Goal: Information Seeking & Learning: Find specific fact

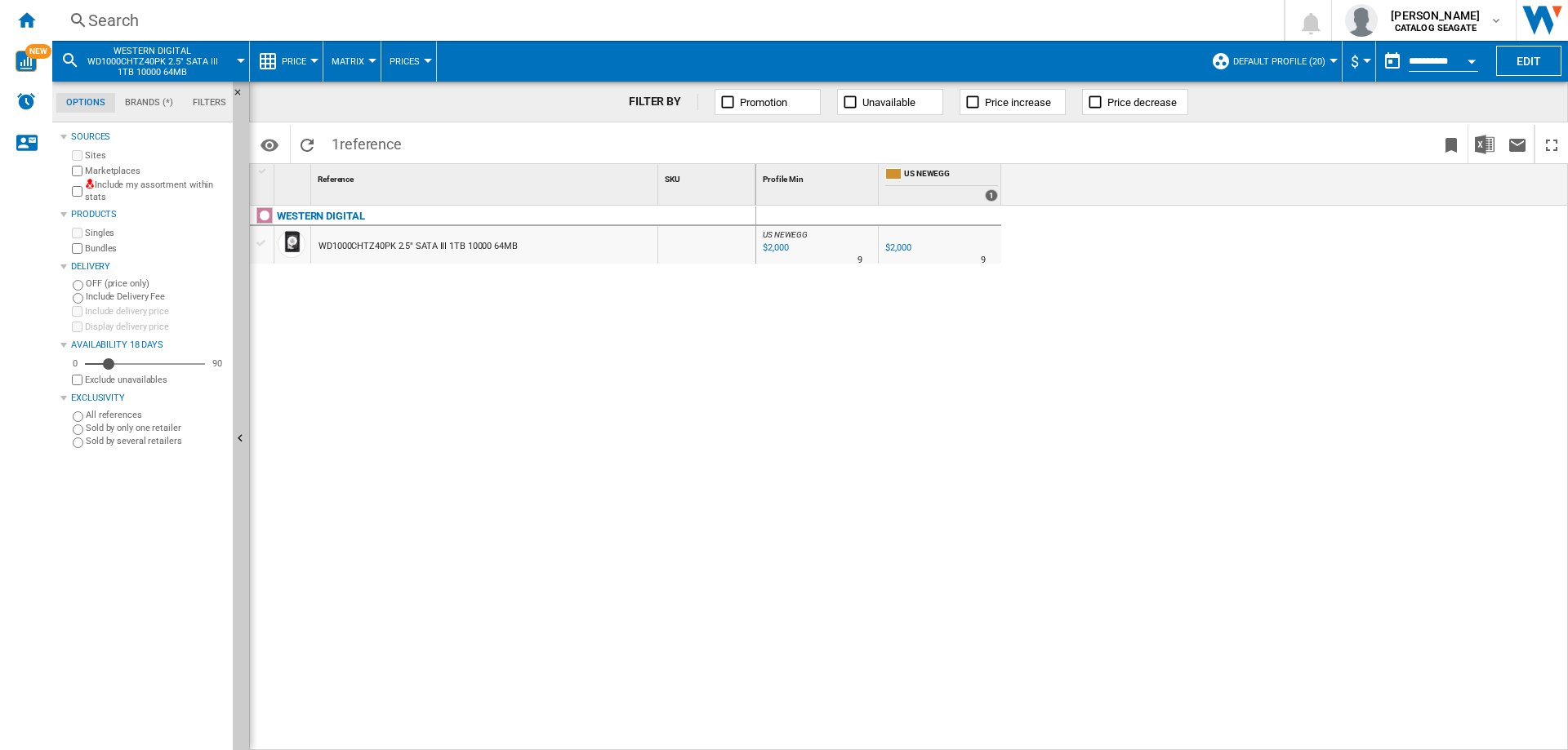
click at [101, 23] on div "Search" at bounding box center [664, 20] width 1153 height 23
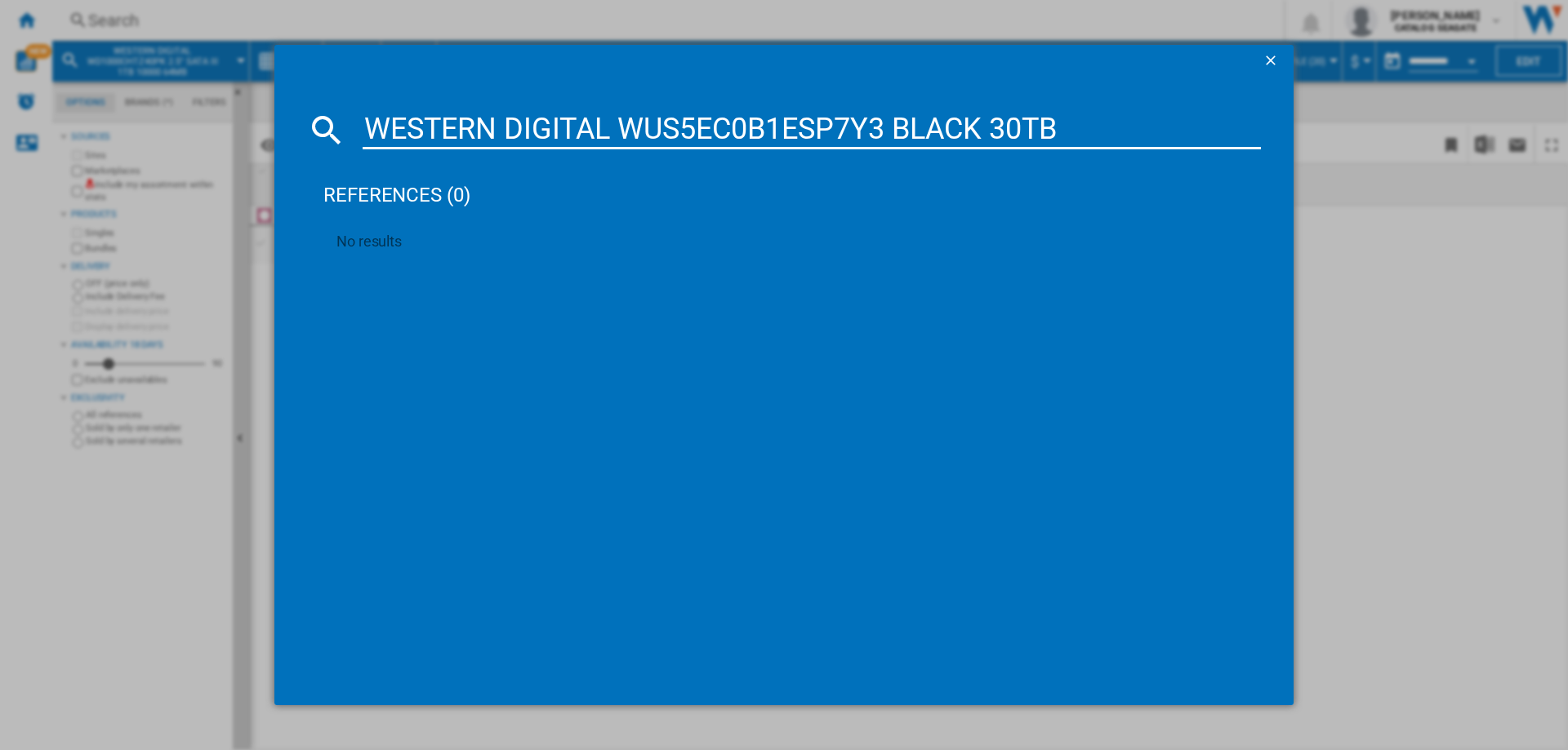
drag, startPoint x: 629, startPoint y: 131, endPoint x: 369, endPoint y: 130, distance: 260.0
click at [369, 130] on input "WESTERN DIGITAL WUS5EC0B1ESP7Y3 BLACK 30TB" at bounding box center [811, 129] width 898 height 39
drag, startPoint x: 644, startPoint y: 121, endPoint x: 817, endPoint y: 125, distance: 173.0
click at [817, 125] on input "WUS5EC0B1ESP7Y3 BLACK 30TB" at bounding box center [811, 129] width 898 height 39
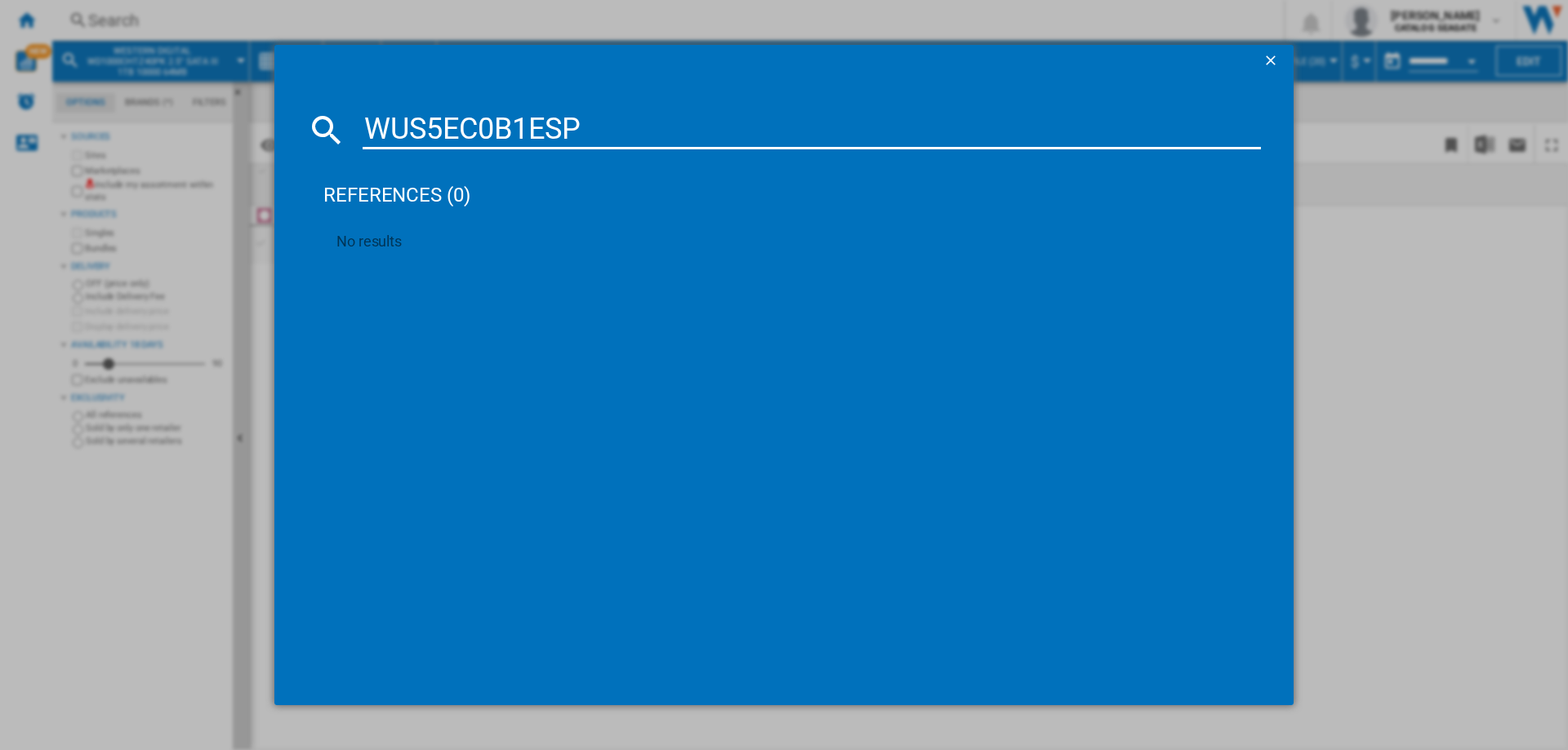
drag, startPoint x: 627, startPoint y: 113, endPoint x: 359, endPoint y: 104, distance: 268.2
click at [359, 104] on md-dialog-content "WUS5EC0B1ESP references (0) No results" at bounding box center [784, 391] width 1019 height 628
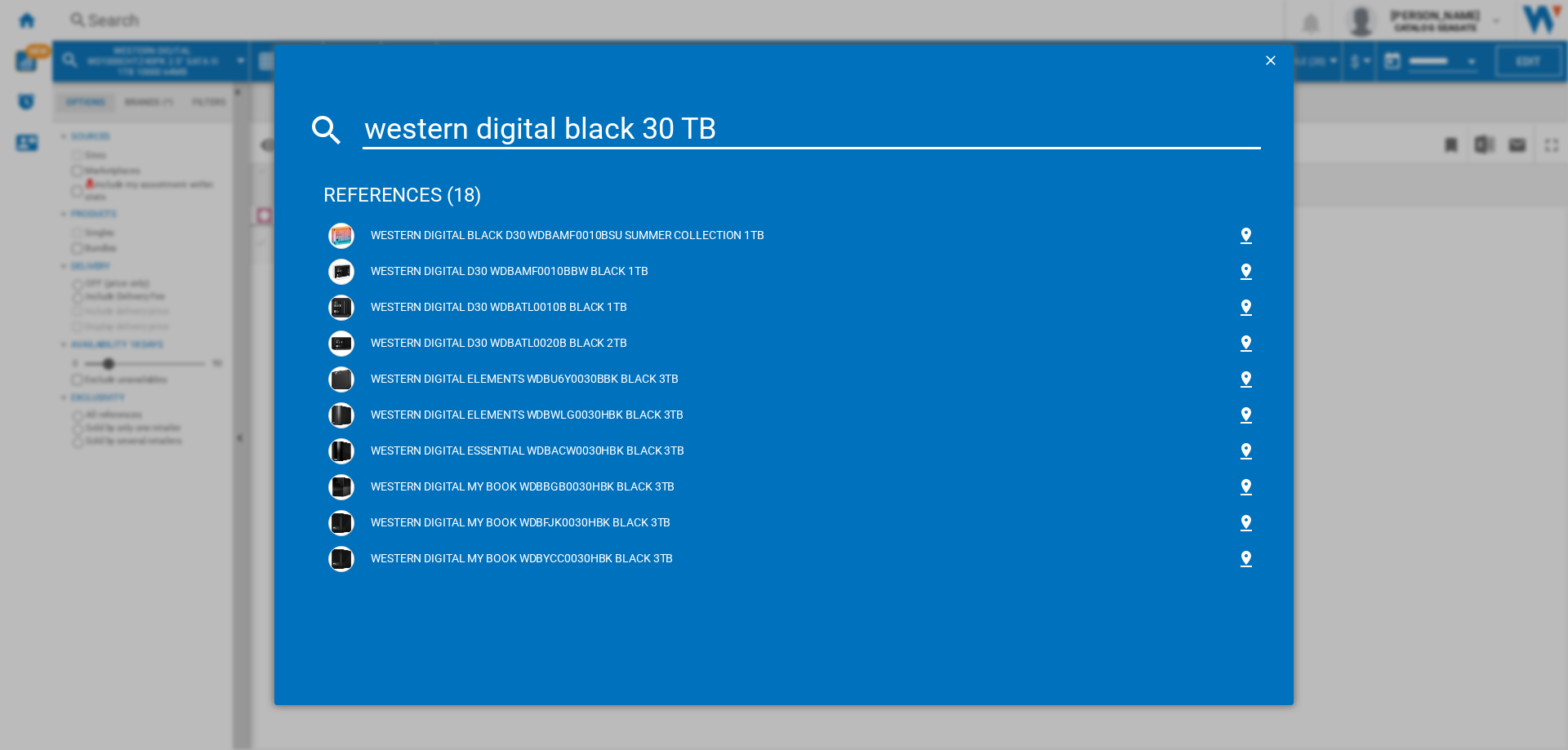
type input "western digital black 30 TB"
click at [1268, 55] on ng-md-icon "getI18NText('BUTTONS.CLOSE_DIALOG')" at bounding box center [1272, 62] width 20 height 20
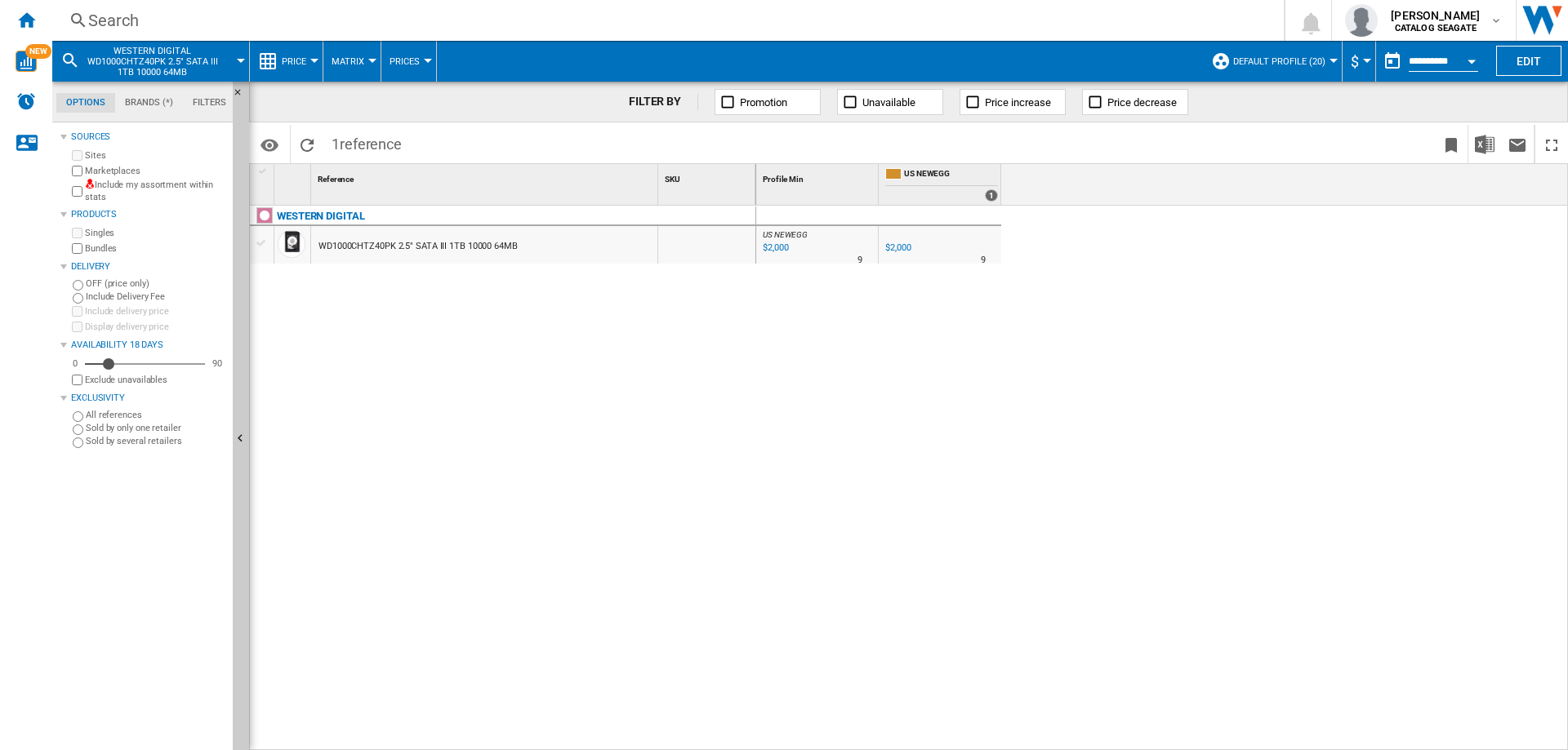
click at [1306, 61] on span "Default profile (20)" at bounding box center [1278, 61] width 93 height 11
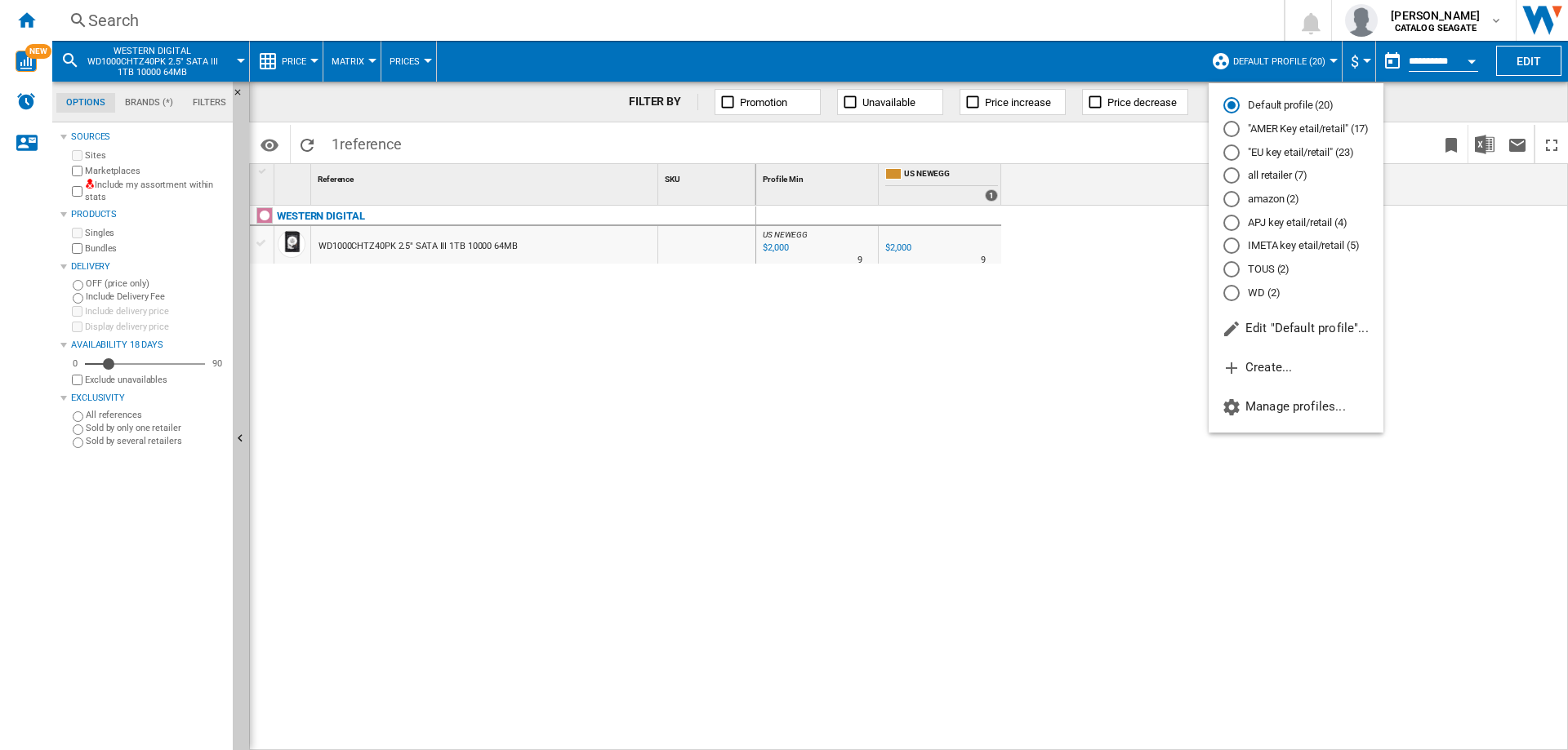
click at [1282, 155] on md-radio-button ""EU key etail/retail" (23)" at bounding box center [1296, 152] width 145 height 15
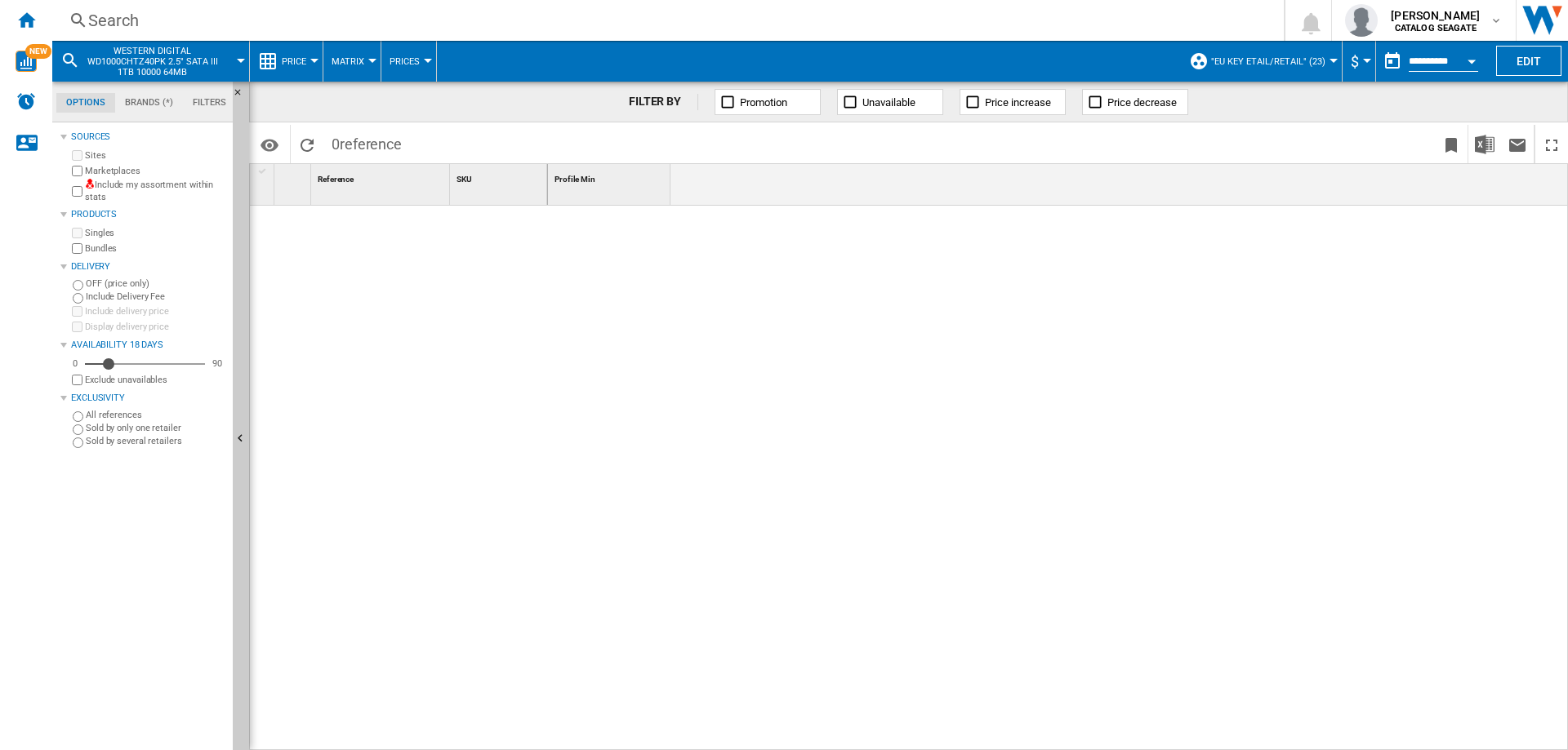
click at [126, 61] on span "WESTERN DIGITAL WD1000CHTZ40PK 2.5" SATA III 1TB 10000 64MB" at bounding box center [153, 61] width 132 height 32
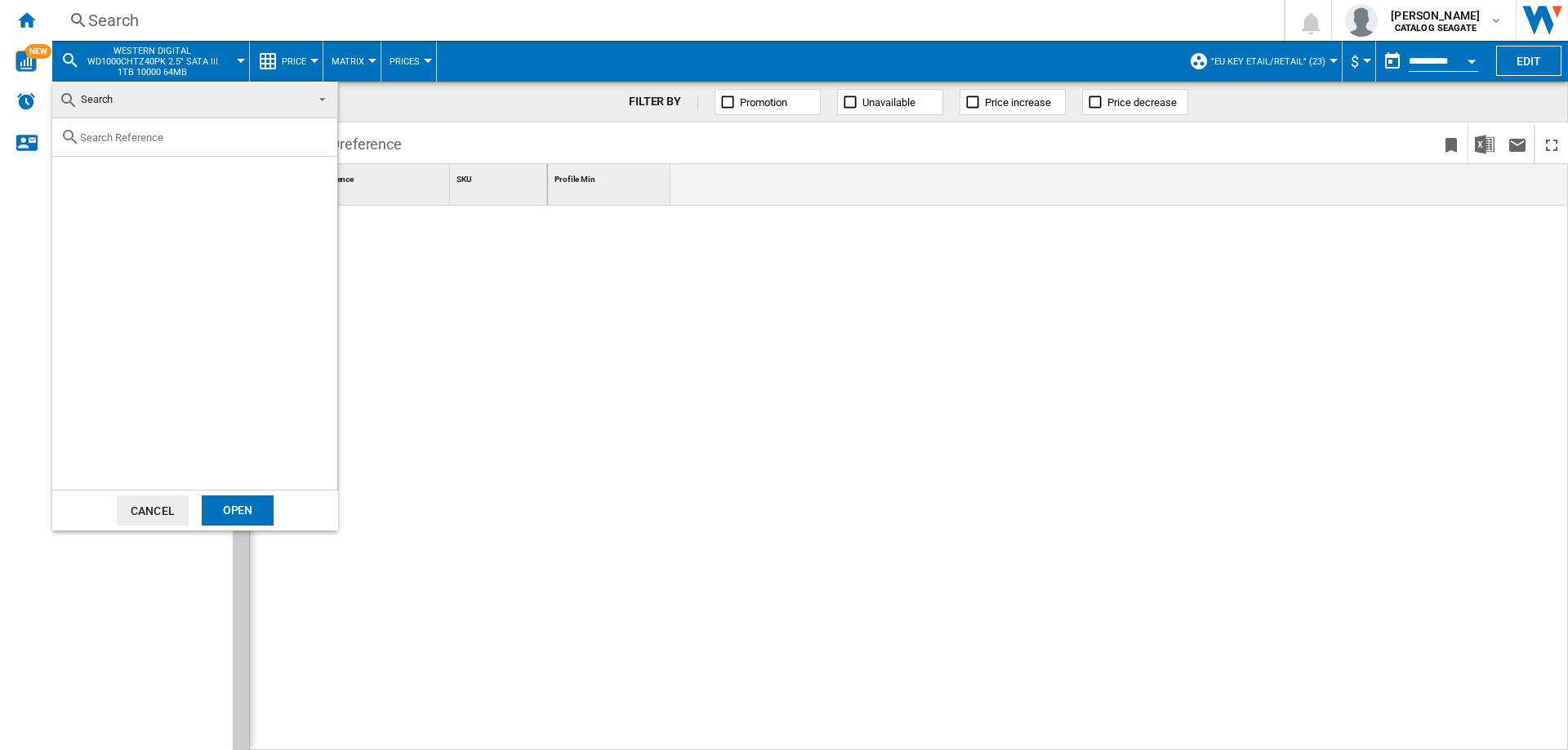
click at [70, 59] on md-backdrop at bounding box center [784, 375] width 1568 height 750
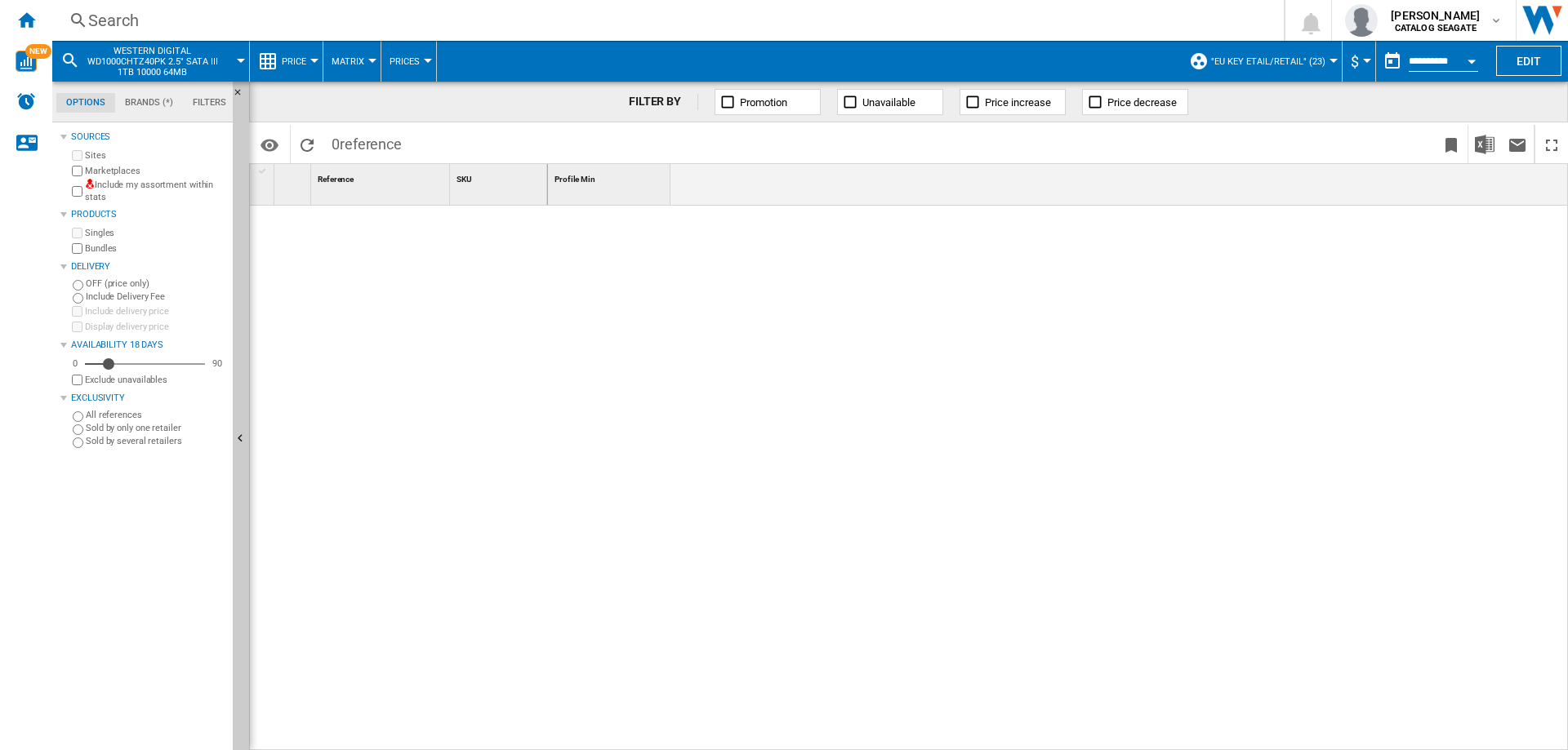
click at [65, 59] on md-icon at bounding box center [70, 60] width 20 height 20
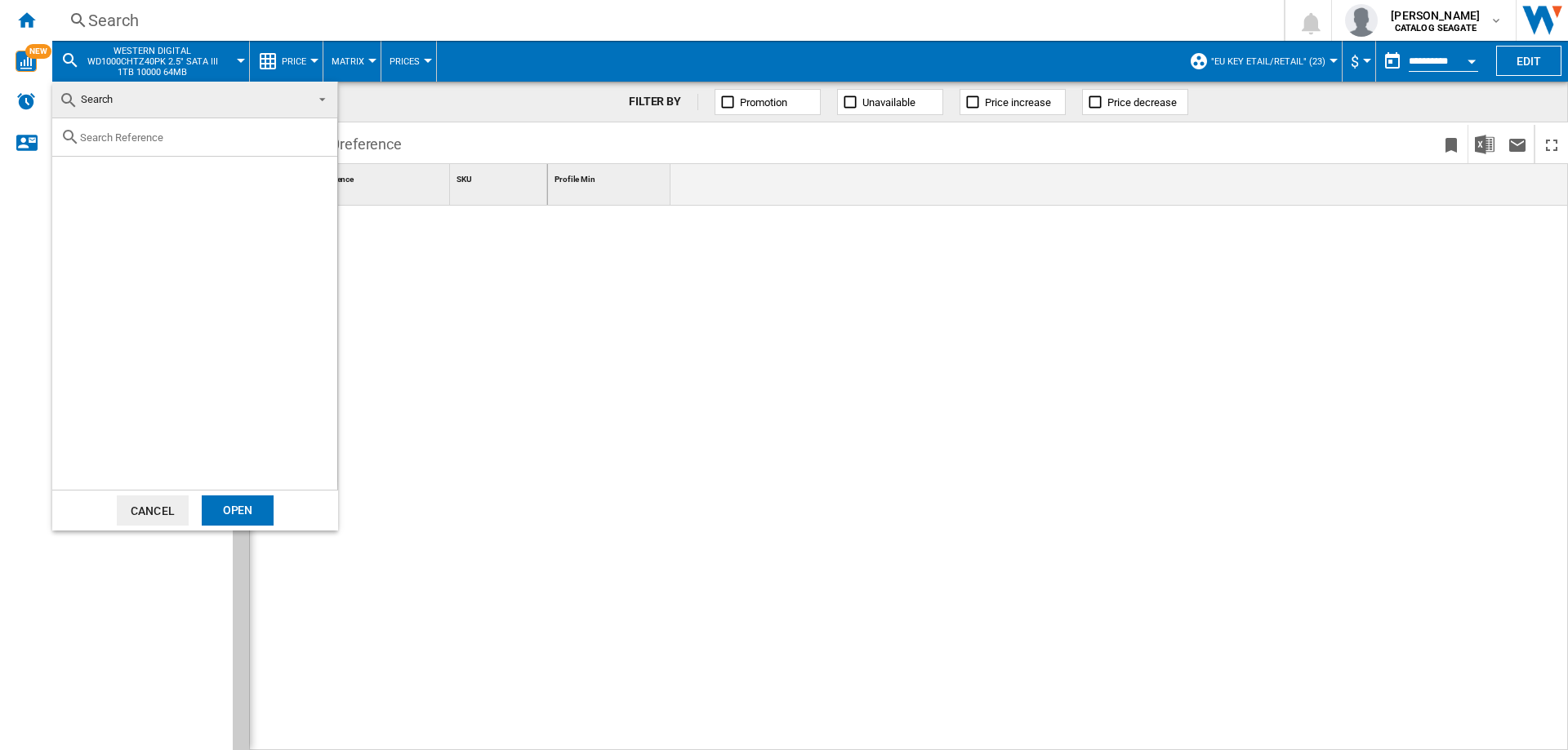
click at [128, 134] on input "text" at bounding box center [204, 138] width 249 height 12
paste input "WESTERN DIGITAL WUS5EC0B1ESP7Y3 BLACK 30TB"
type input "WESTERN DIGITAL WUS5EC0B1ESP7Y3 BLACK 30TB"
click at [318, 101] on span at bounding box center [317, 98] width 20 height 23
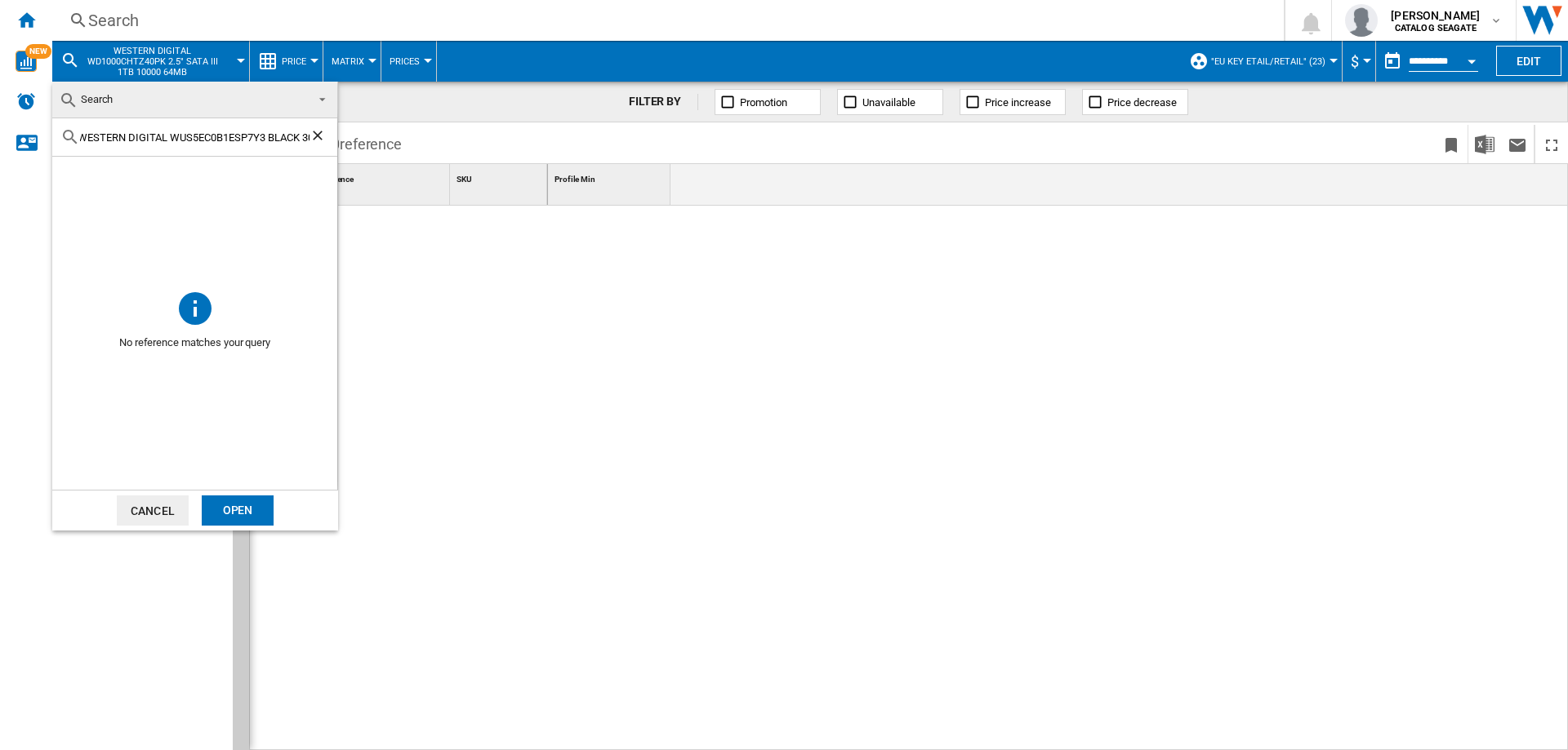
scroll to position [0, 0]
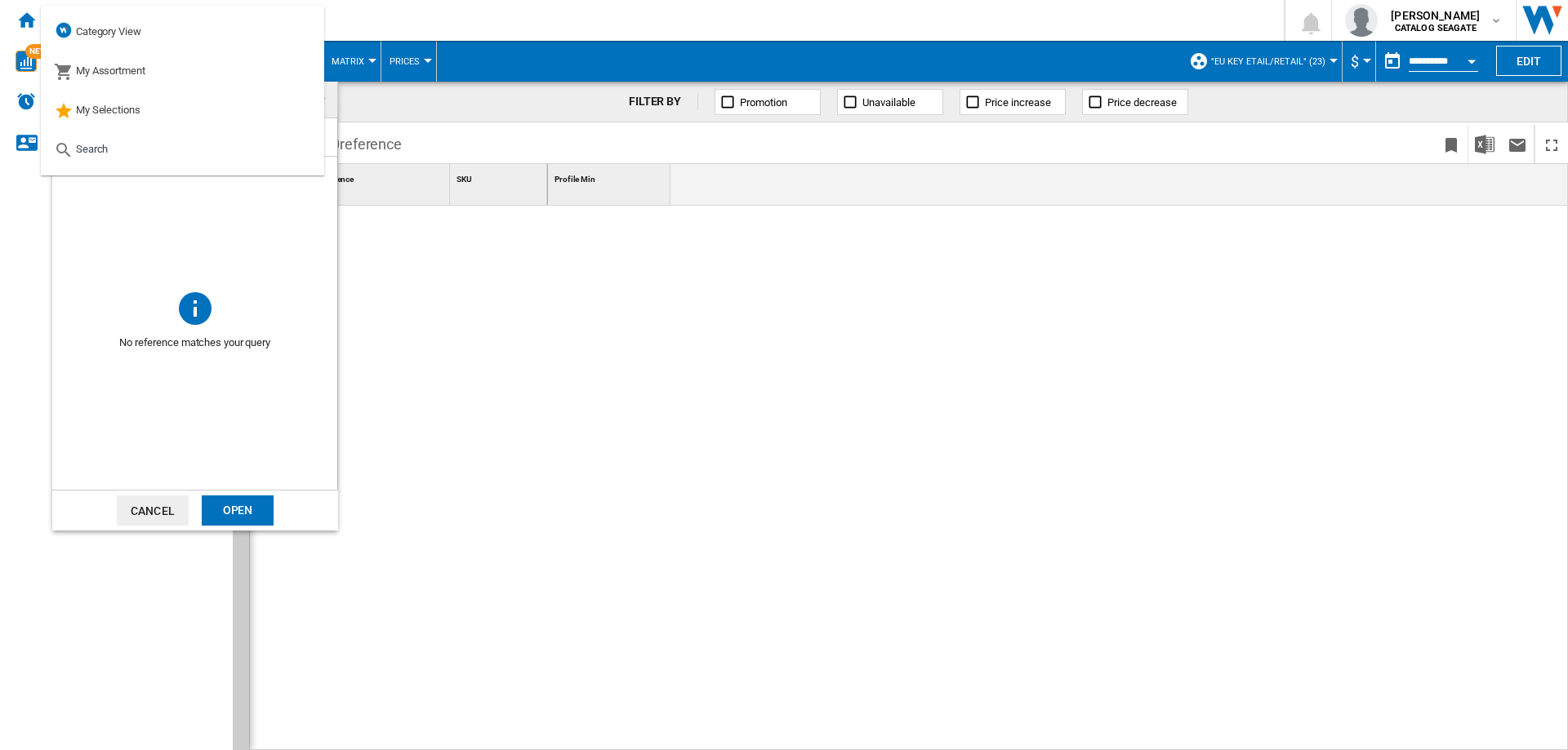
click at [435, 294] on md-backdrop at bounding box center [784, 375] width 1568 height 750
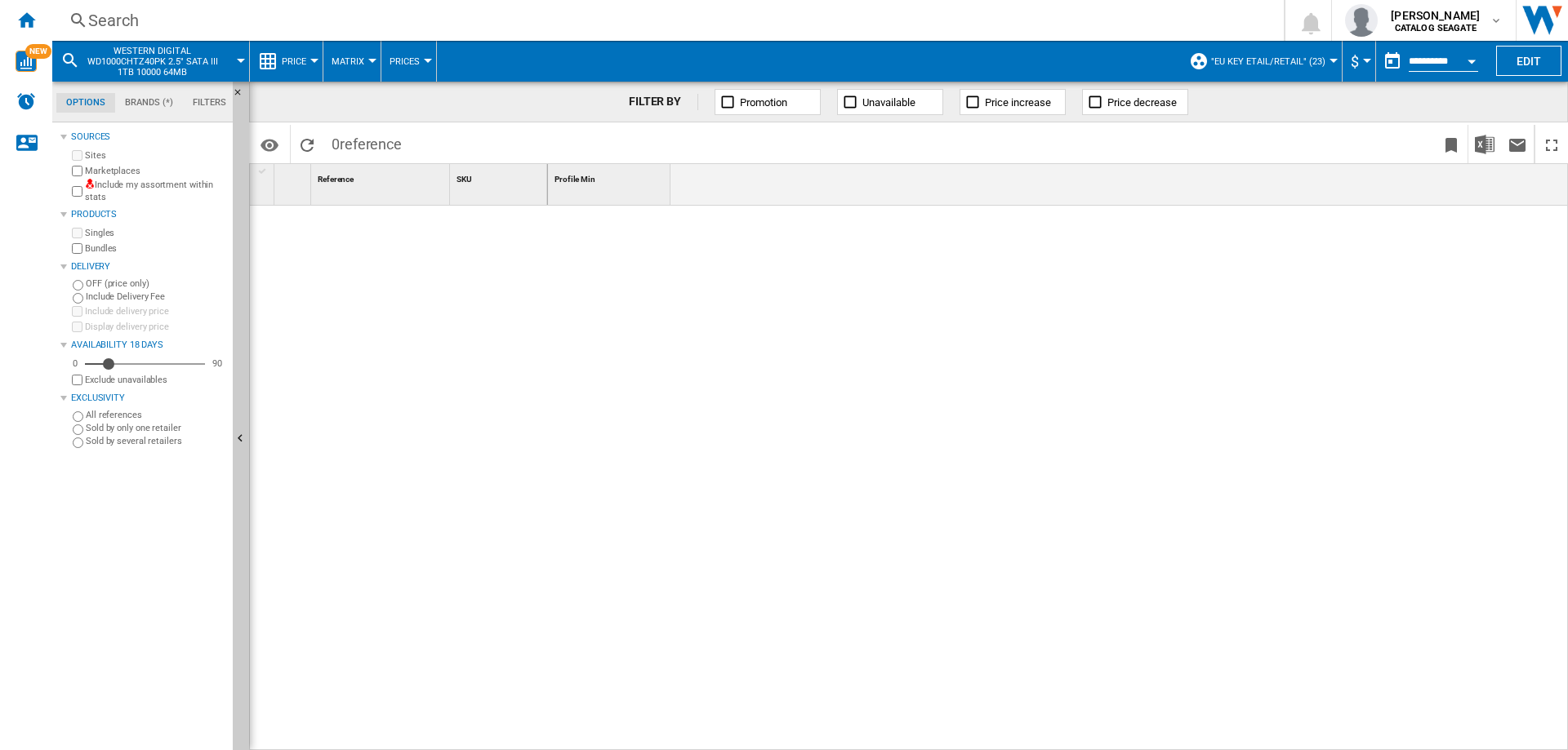
click at [122, 11] on div "Search" at bounding box center [664, 20] width 1153 height 23
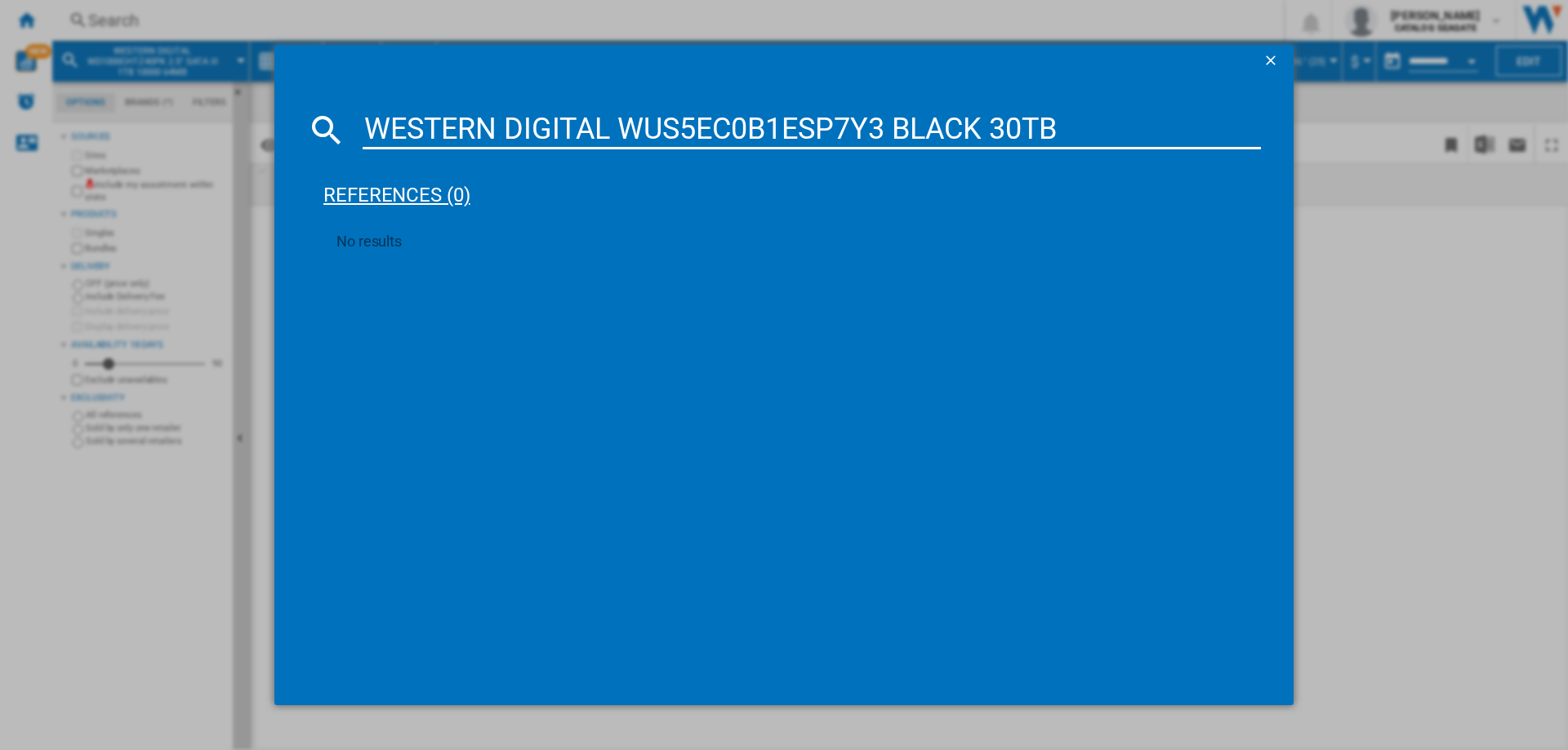
type input "WESTERN DIGITAL WUS5EC0B1ESP7Y3 BLACK 30TB"
click at [462, 191] on div "references (0)" at bounding box center [791, 187] width 937 height 60
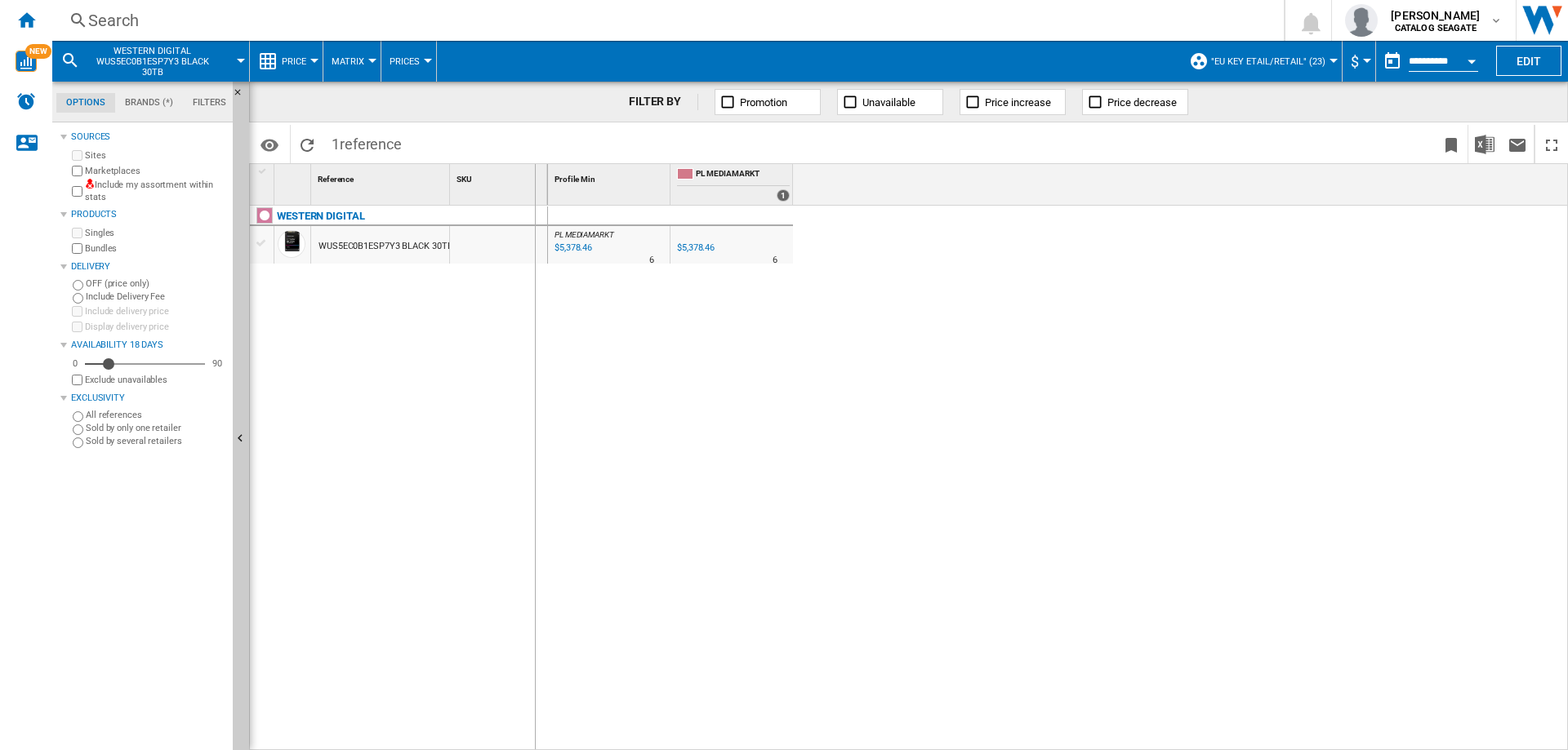
drag, startPoint x: 462, startPoint y: 203, endPoint x: 541, endPoint y: 205, distance: 79.0
click at [541, 205] on div "1 Reference 1 SKU 1 WESTERN DIGITAL WUS5EC0B1ESP7Y3 BLACK 30TB" at bounding box center [398, 457] width 298 height 586
click at [669, 244] on div "$5,378.46" at bounding box center [664, 247] width 40 height 16
click at [70, 55] on md-icon at bounding box center [70, 60] width 20 height 20
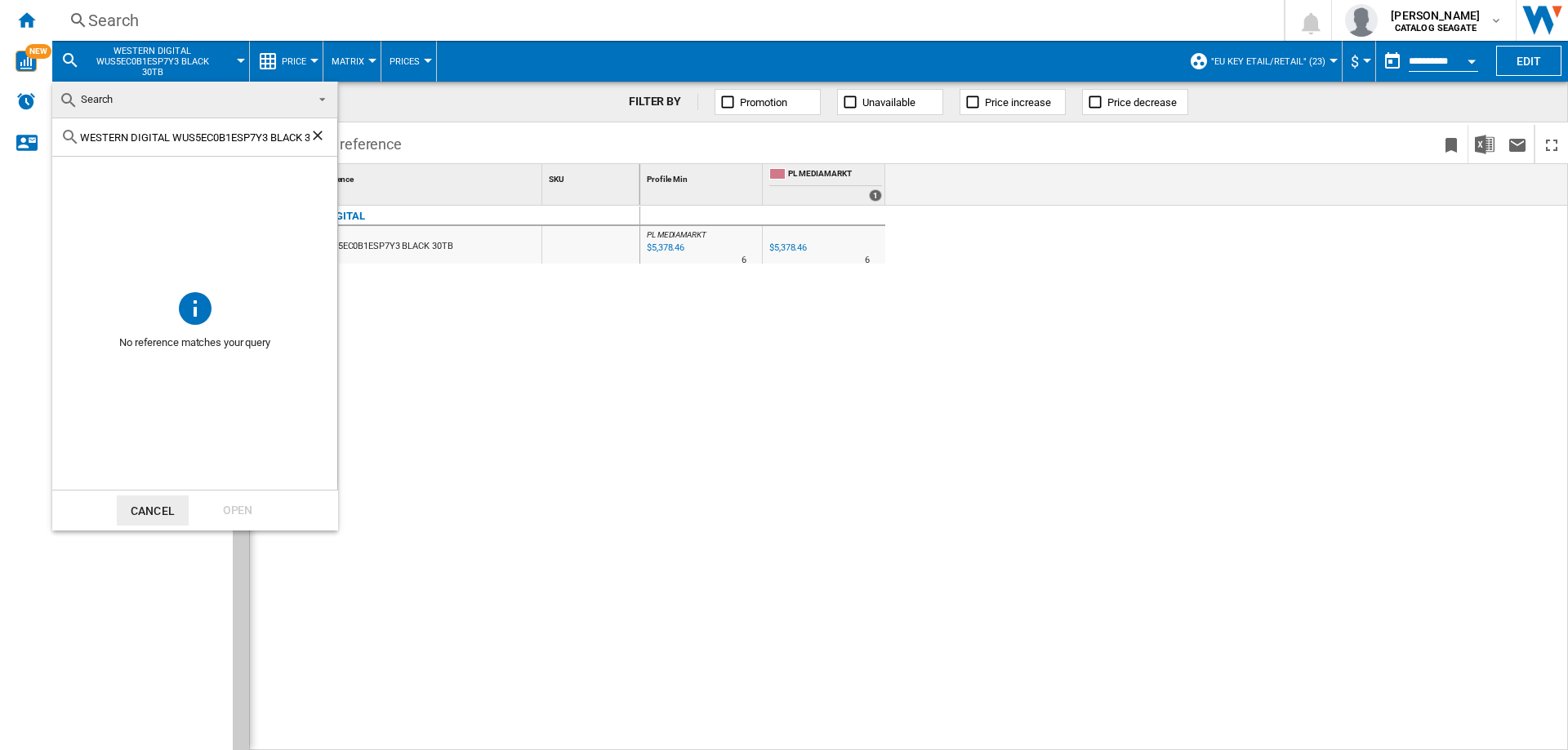
click at [144, 138] on input "WESTERN DIGITAL WUS5EC0B1ESP7Y3 BLACK 30TB" at bounding box center [195, 138] width 229 height 12
paste input "‎MY BOOK DUO WDBFBE0360JBK BLACK 36"
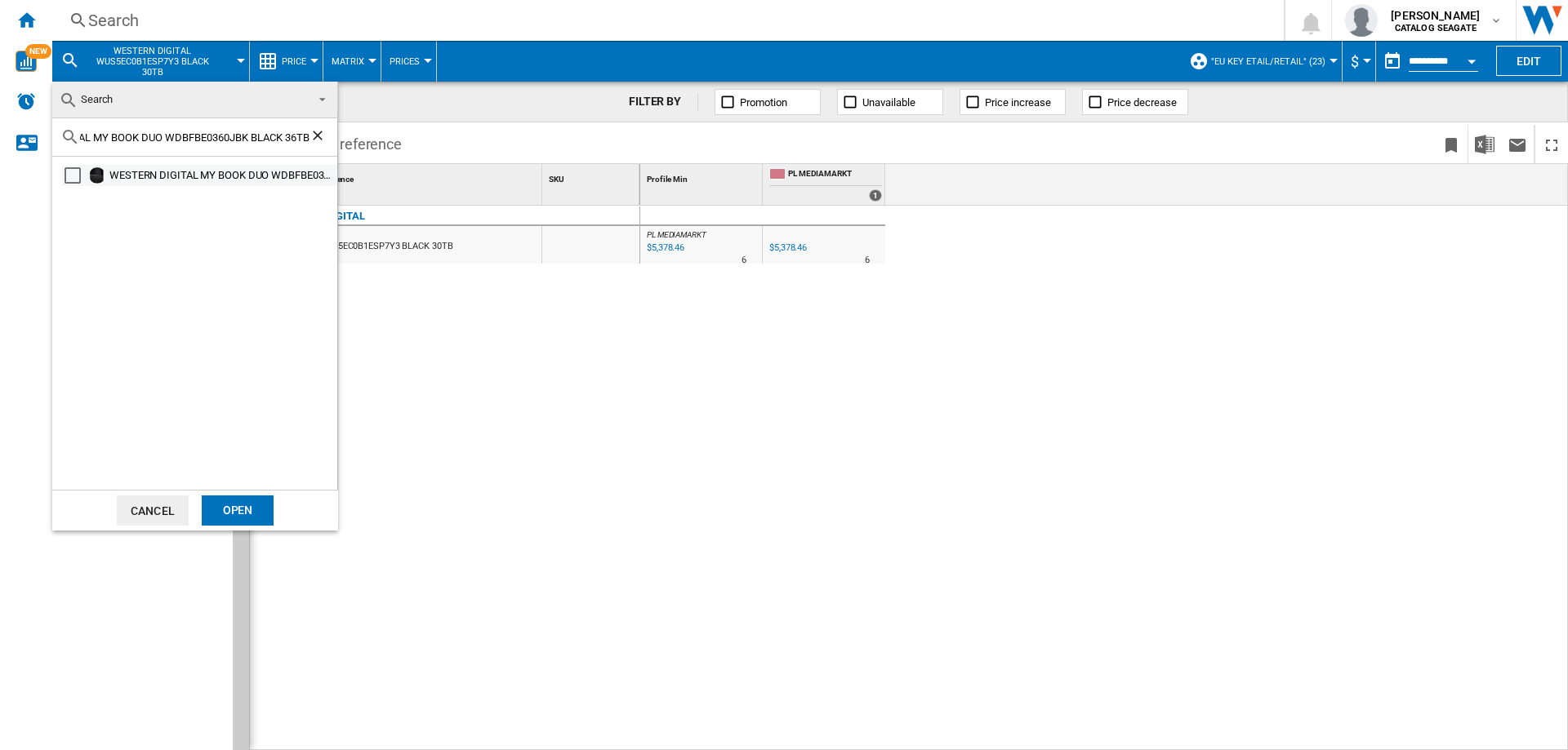
type input "WESTERN DIGITAL ‎MY BOOK DUO WDBFBE0360JBK BLACK 36TB"
click at [77, 179] on div "Select" at bounding box center [73, 175] width 16 height 16
click at [227, 504] on div "Open" at bounding box center [237, 511] width 72 height 31
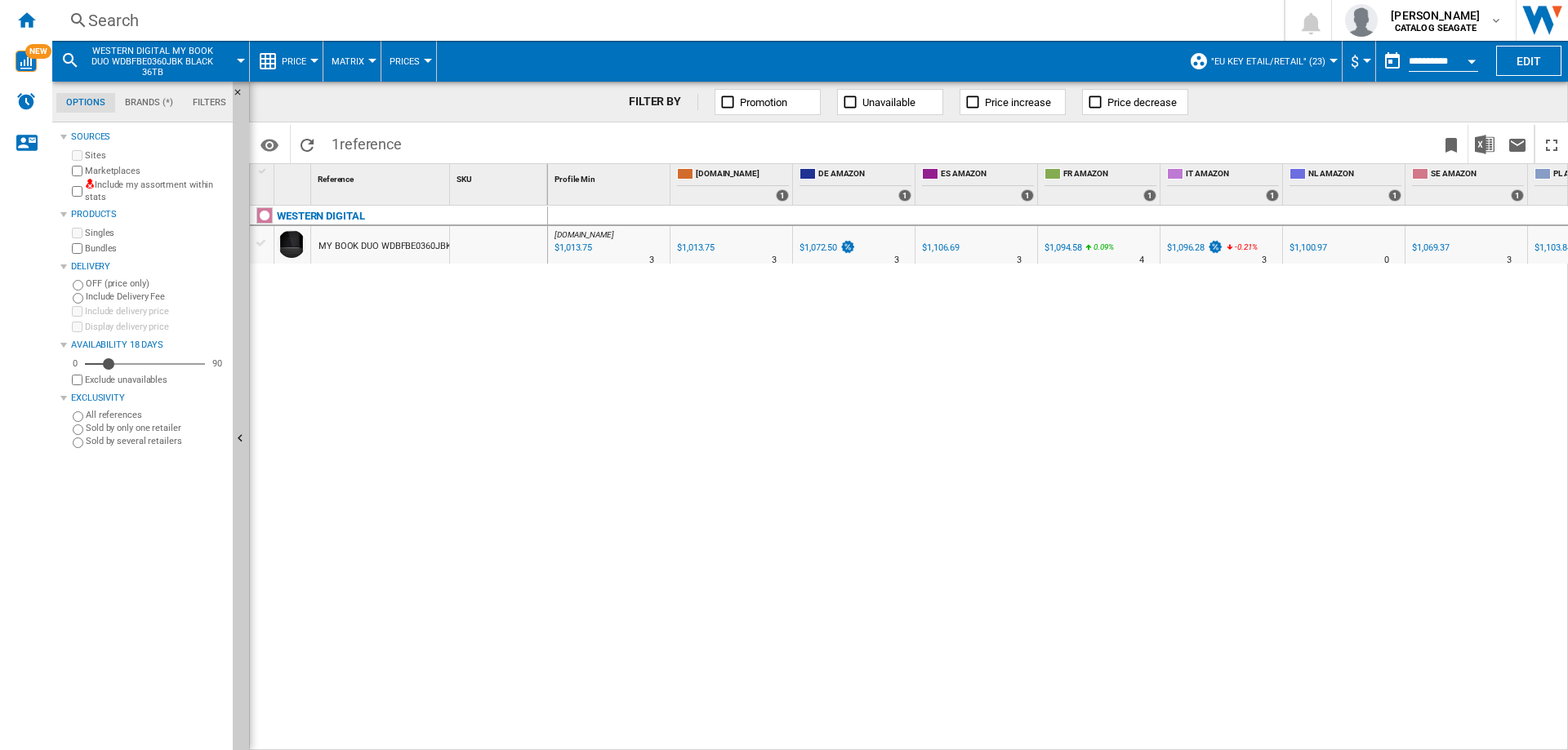
scroll to position [0, 204]
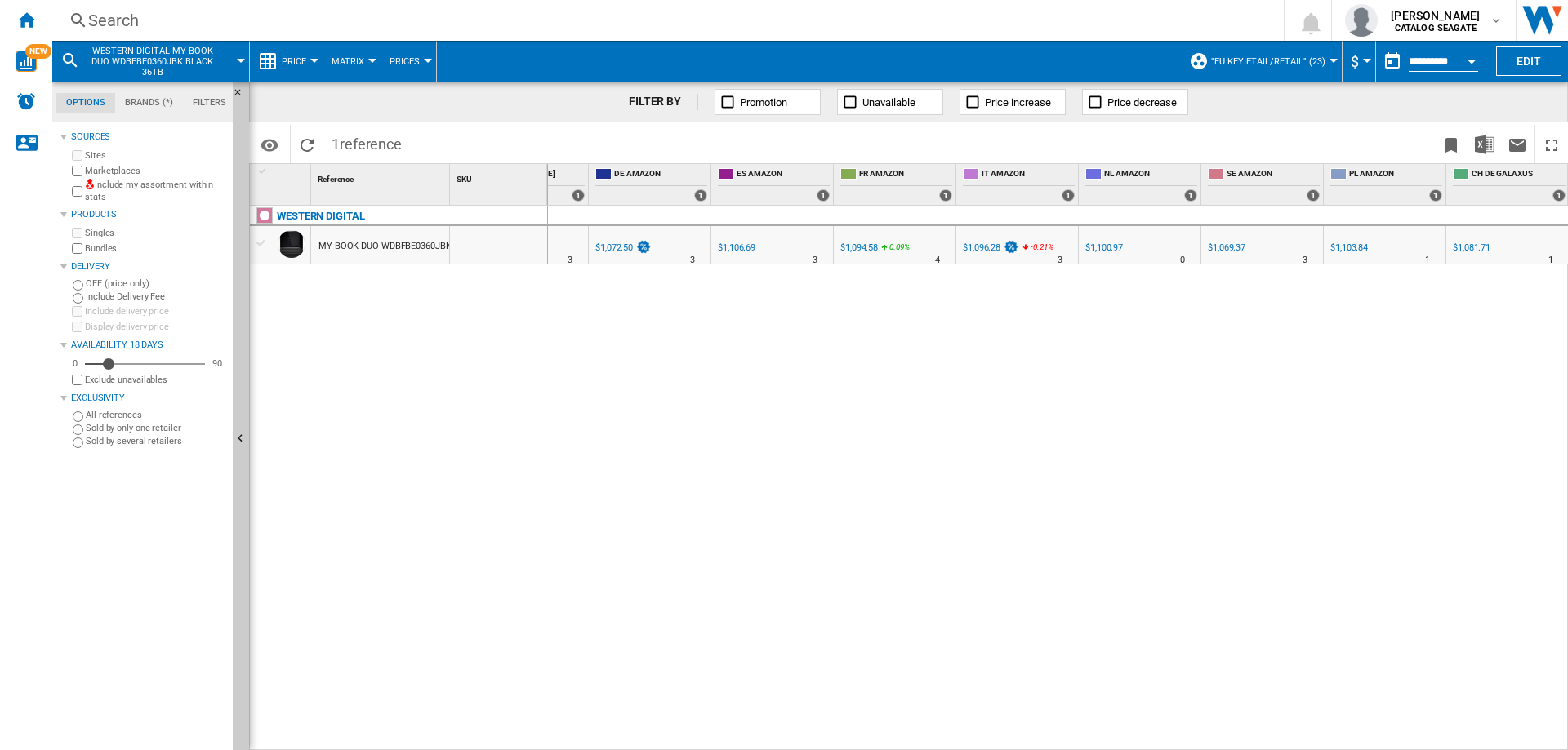
click at [1275, 54] on button ""EU key etail/retail" (23)" at bounding box center [1272, 61] width 122 height 41
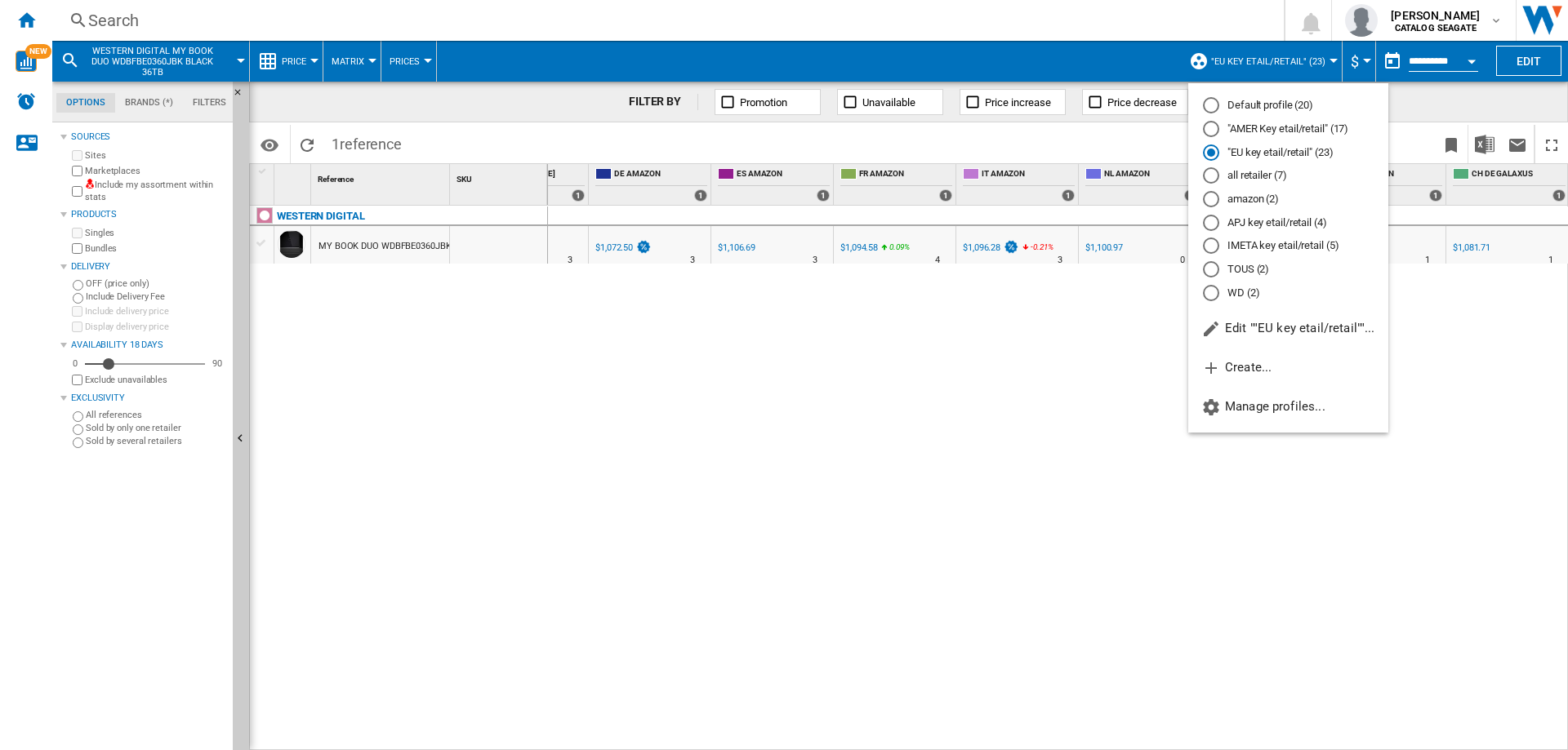
click at [1255, 246] on md-radio-button "IMETA key etail/retail (5)" at bounding box center [1288, 246] width 171 height 15
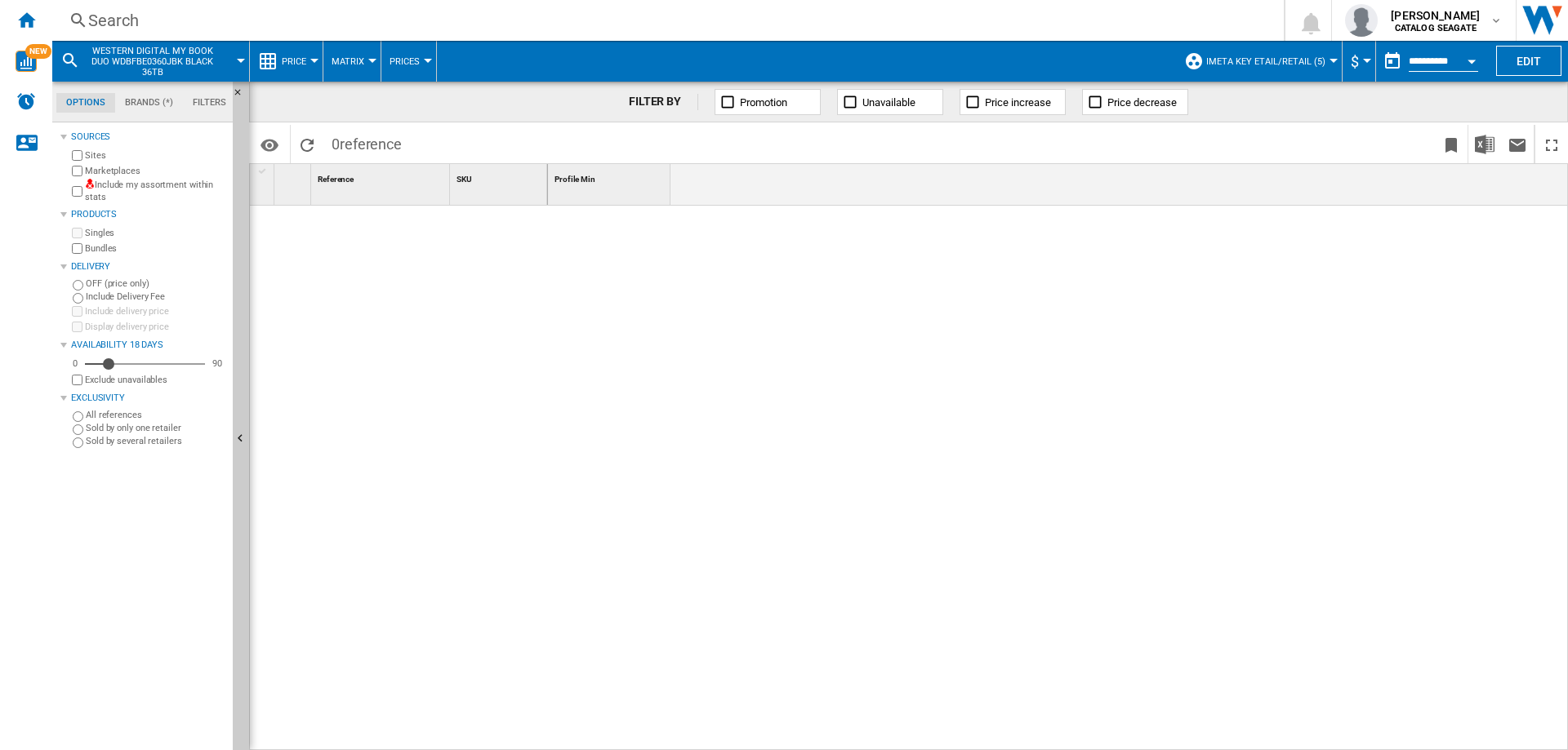
click at [1277, 56] on span "IMETA key etail/retail (5)" at bounding box center [1265, 61] width 119 height 11
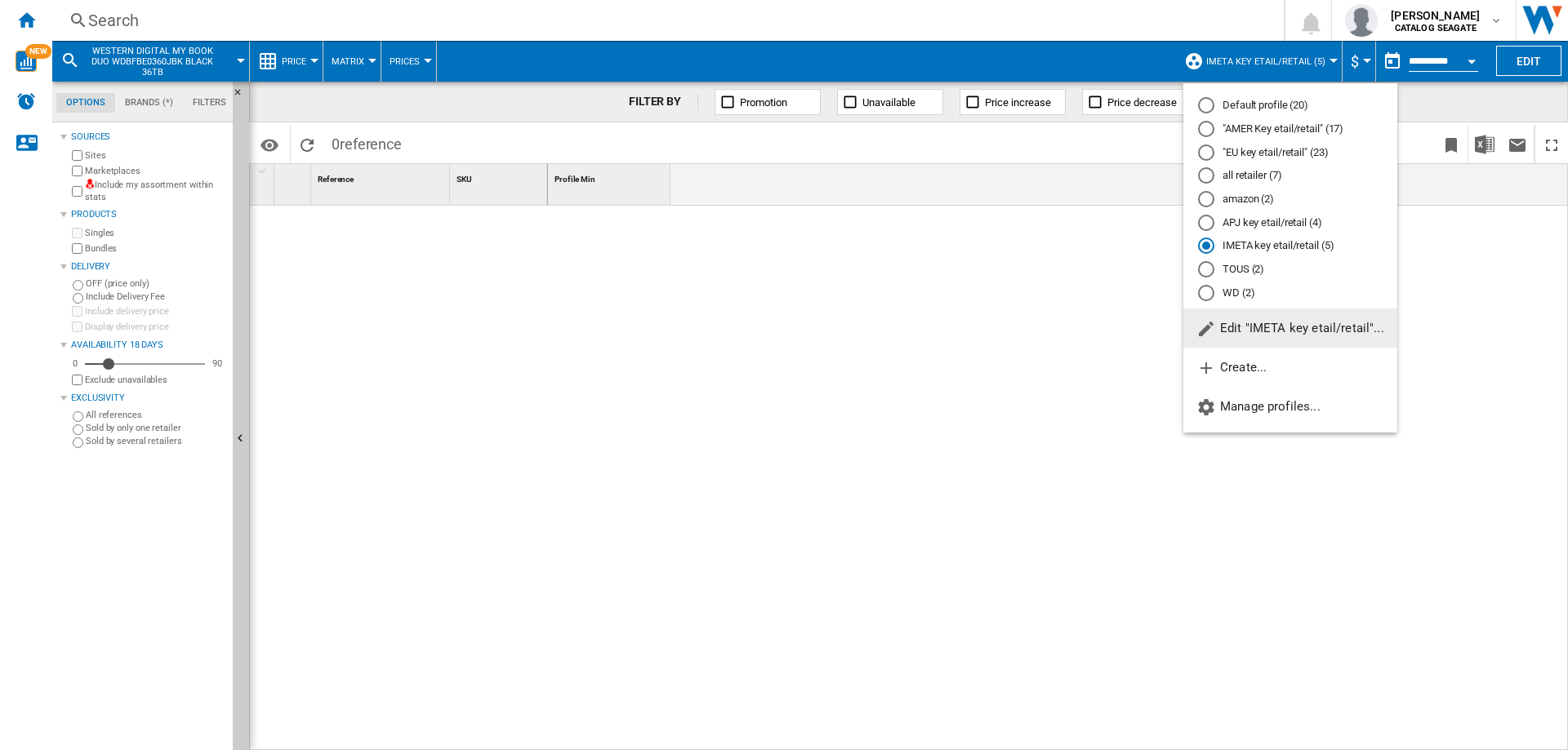
click at [1209, 101] on div "Default profile (20)" at bounding box center [1206, 105] width 16 height 16
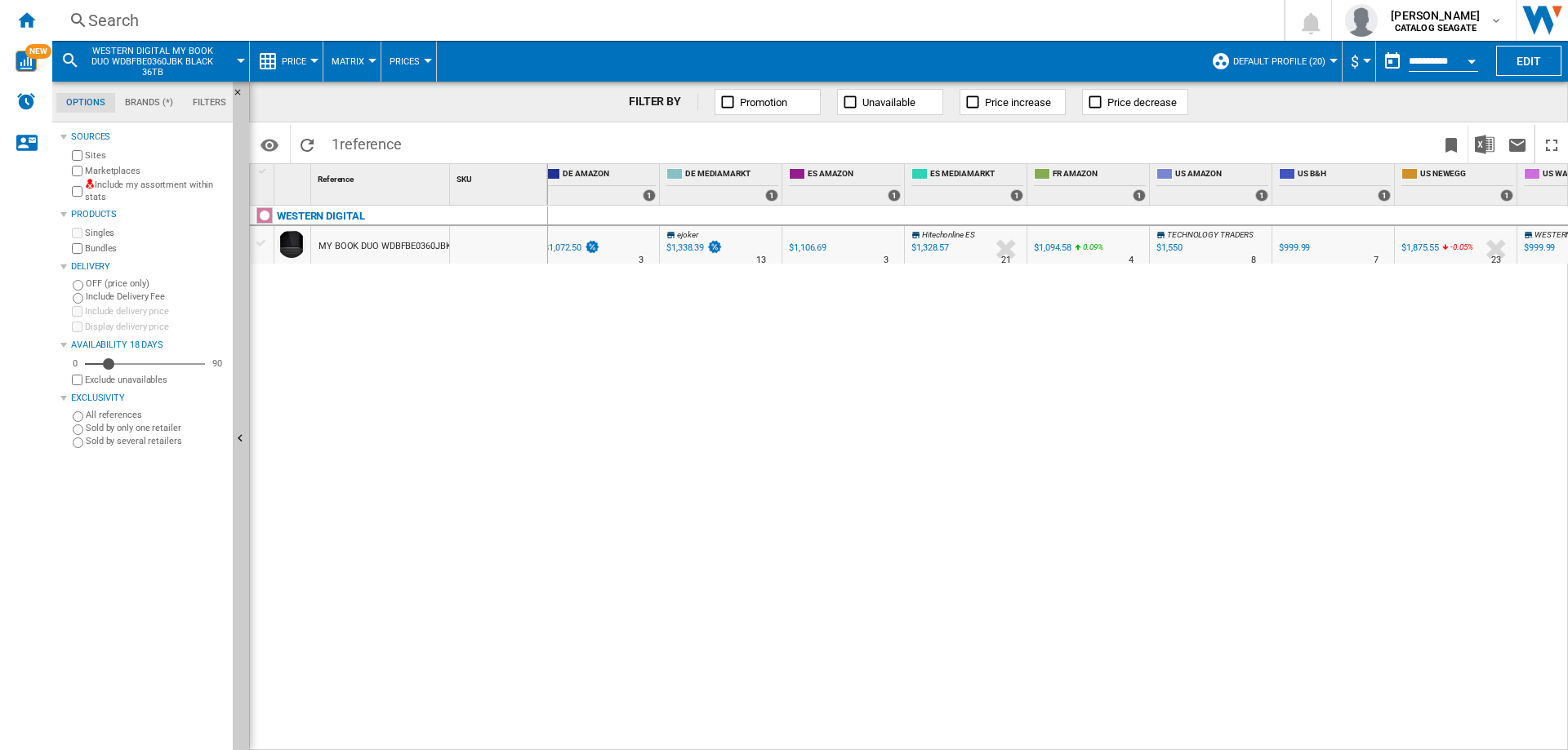
scroll to position [0, 3]
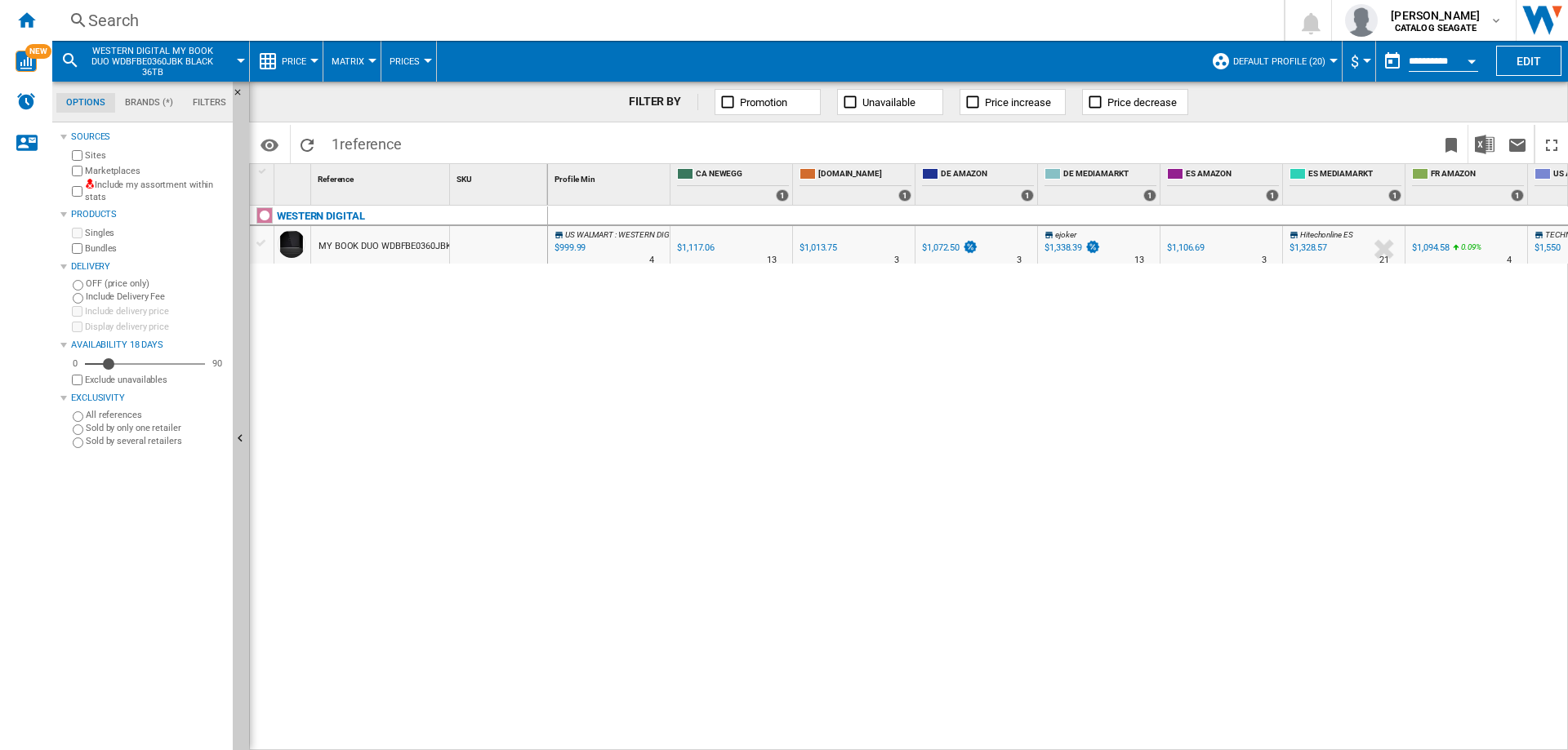
click at [1297, 65] on span "Default profile (20)" at bounding box center [1278, 61] width 93 height 11
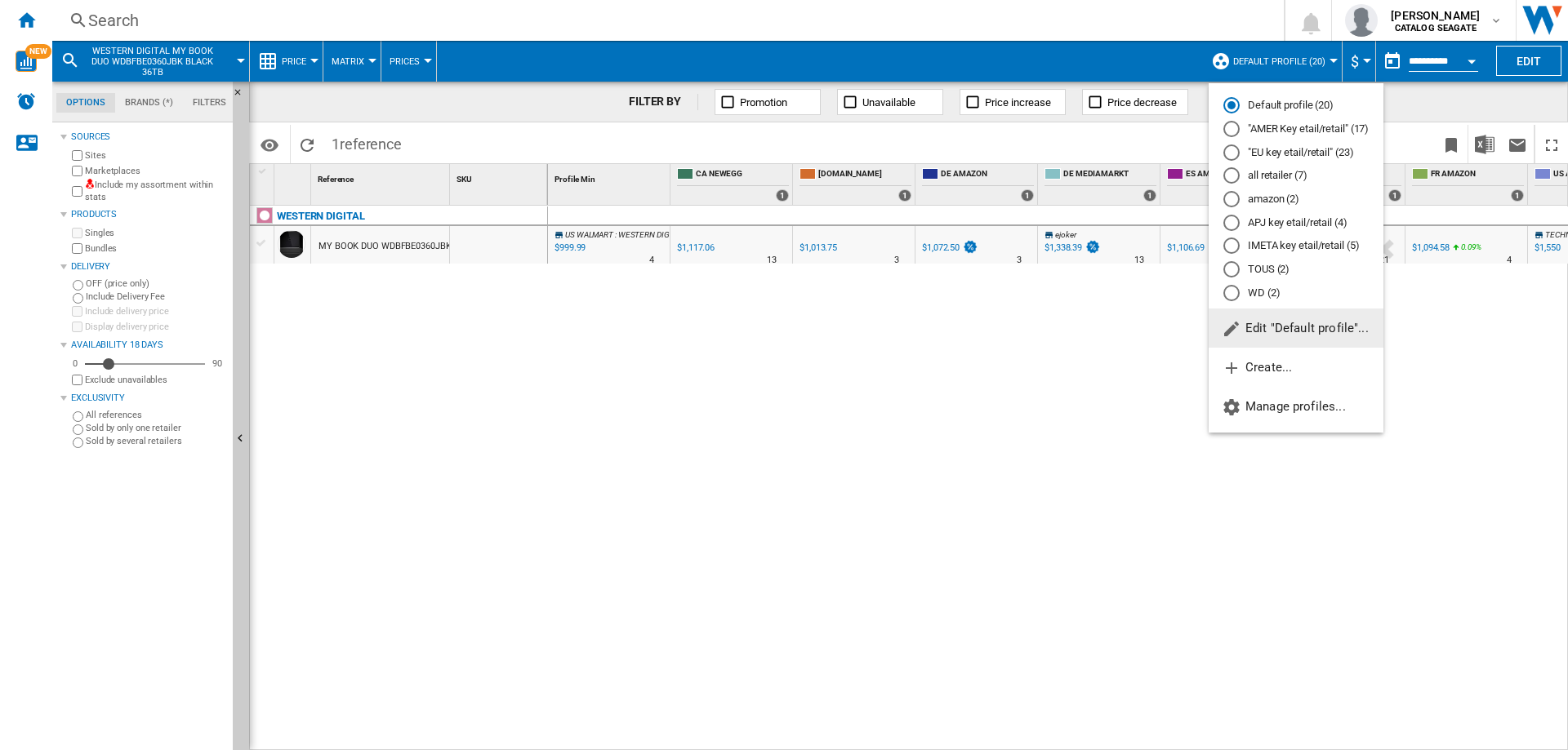
click at [1271, 245] on md-radio-button "IMETA key etail/retail (5)" at bounding box center [1296, 246] width 145 height 15
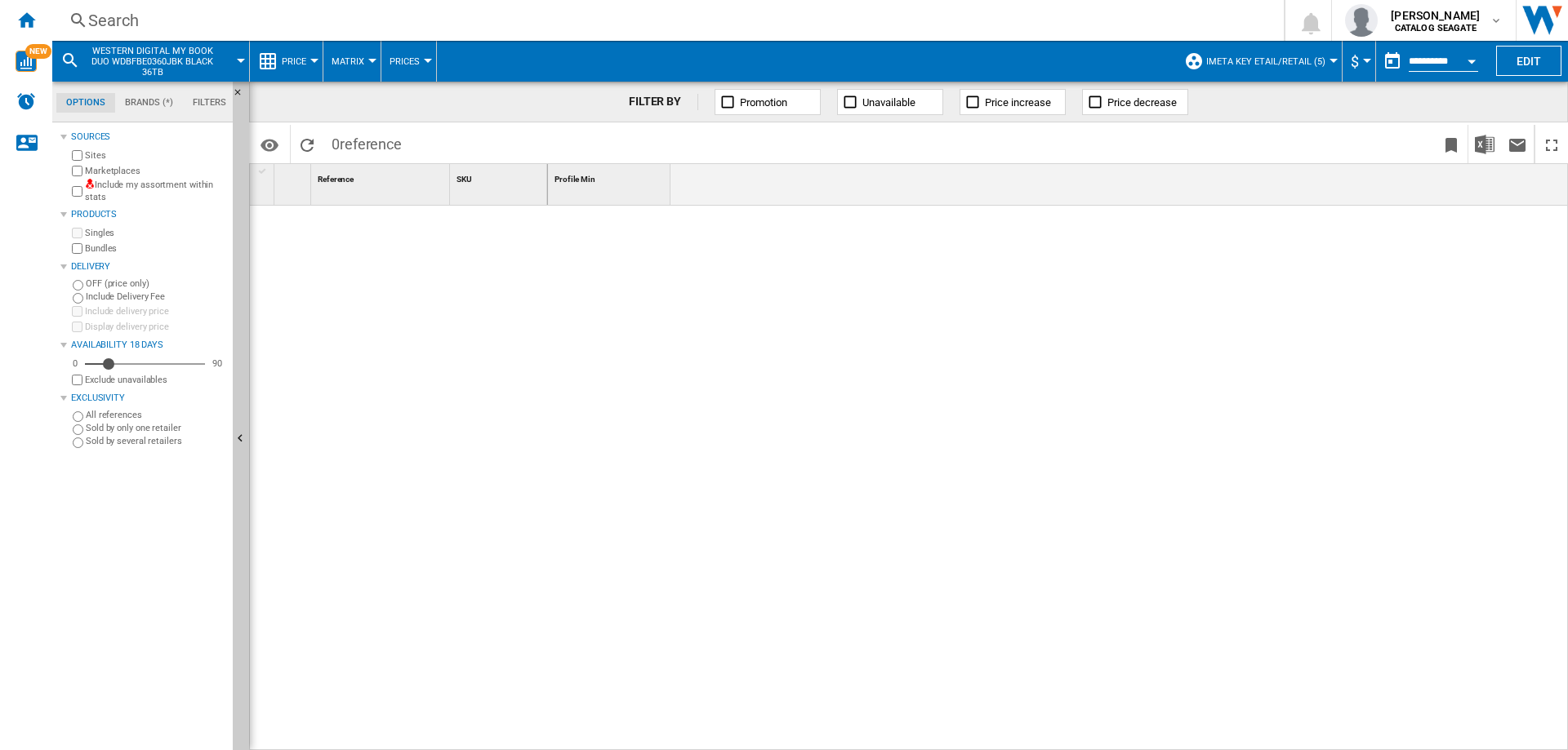
click at [1389, 61] on button "button" at bounding box center [1392, 61] width 32 height 32
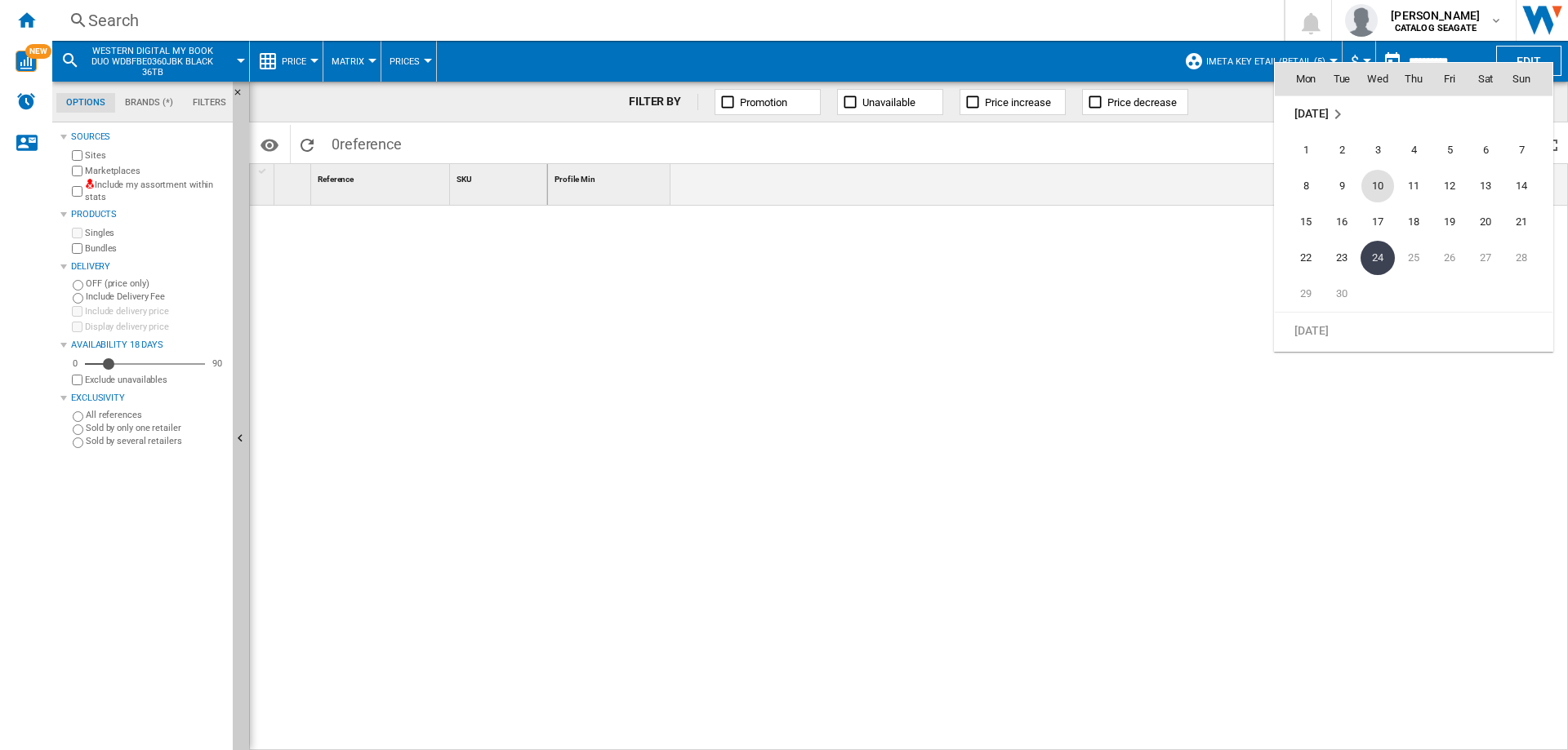
click at [1372, 182] on span "10" at bounding box center [1377, 186] width 32 height 32
type input "**********"
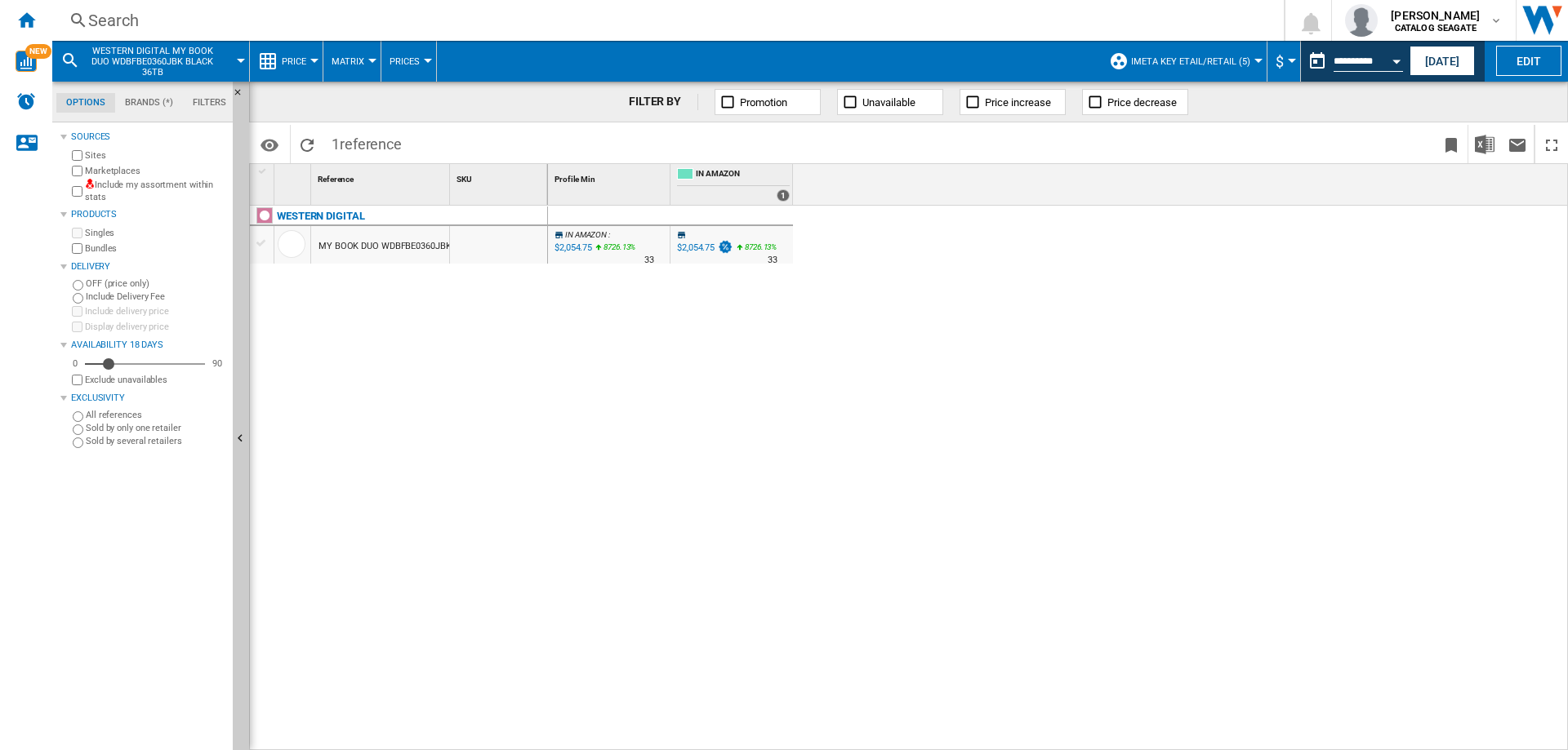
click at [576, 246] on div "$2,054.75" at bounding box center [572, 247] width 40 height 16
click at [700, 245] on div "$2,054.75" at bounding box center [695, 247] width 37 height 11
click at [699, 246] on div "$2,054.75" at bounding box center [695, 247] width 37 height 11
click at [100, 21] on div "Search" at bounding box center [664, 20] width 1153 height 23
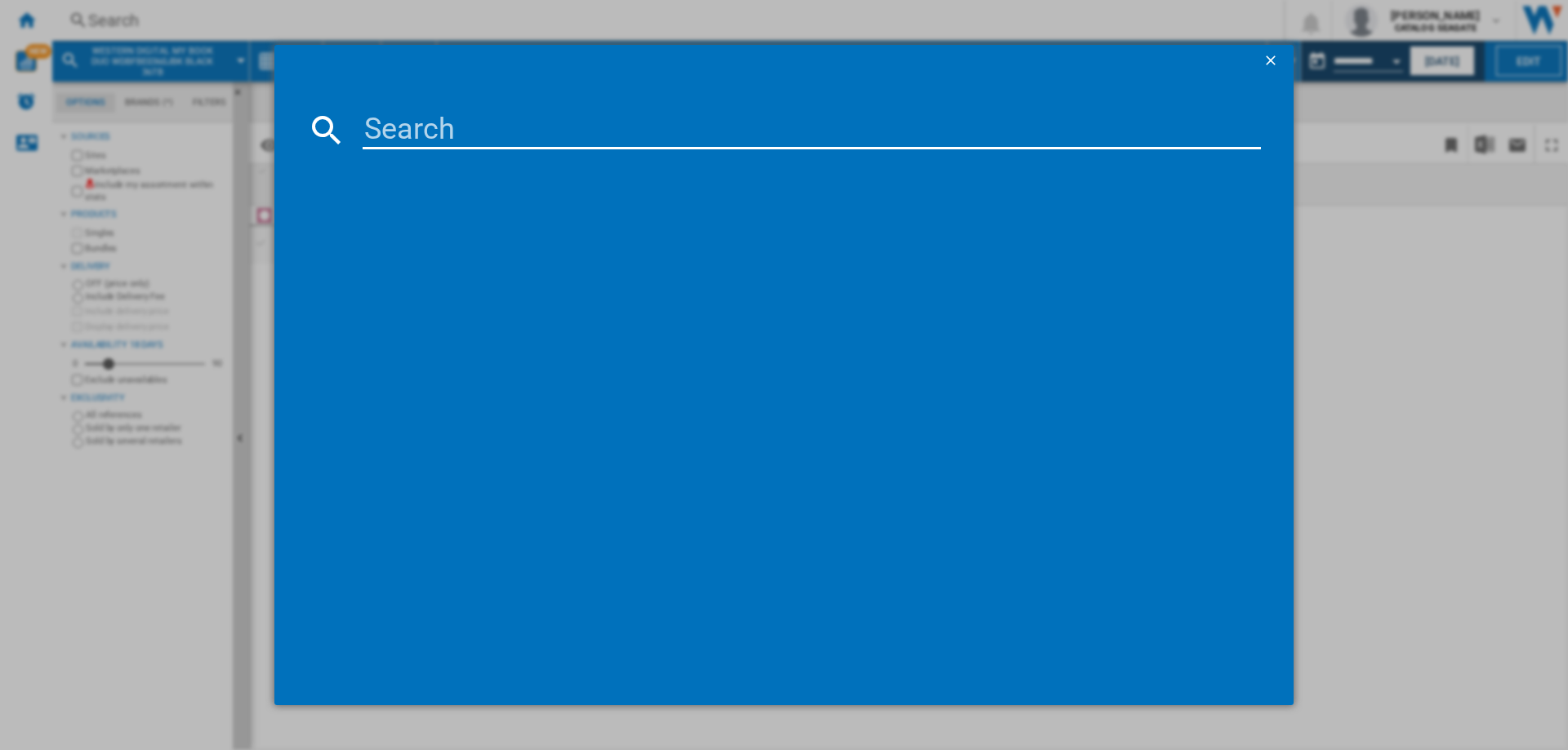
type input "WESTERN DIGITAL WD1000CHTZ40PK 2.5" SATA III 1TB 10000 64MB"
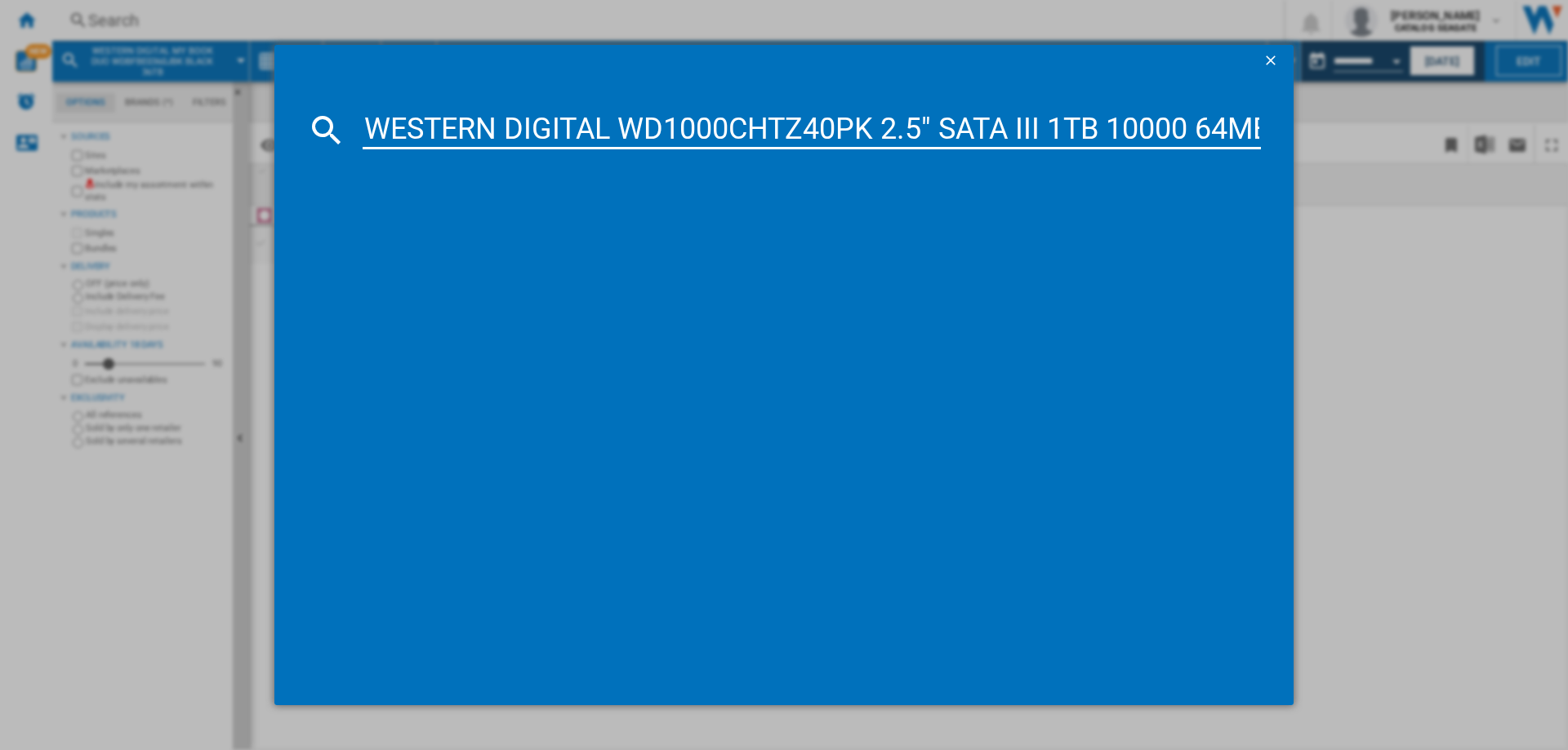
scroll to position [0, 15]
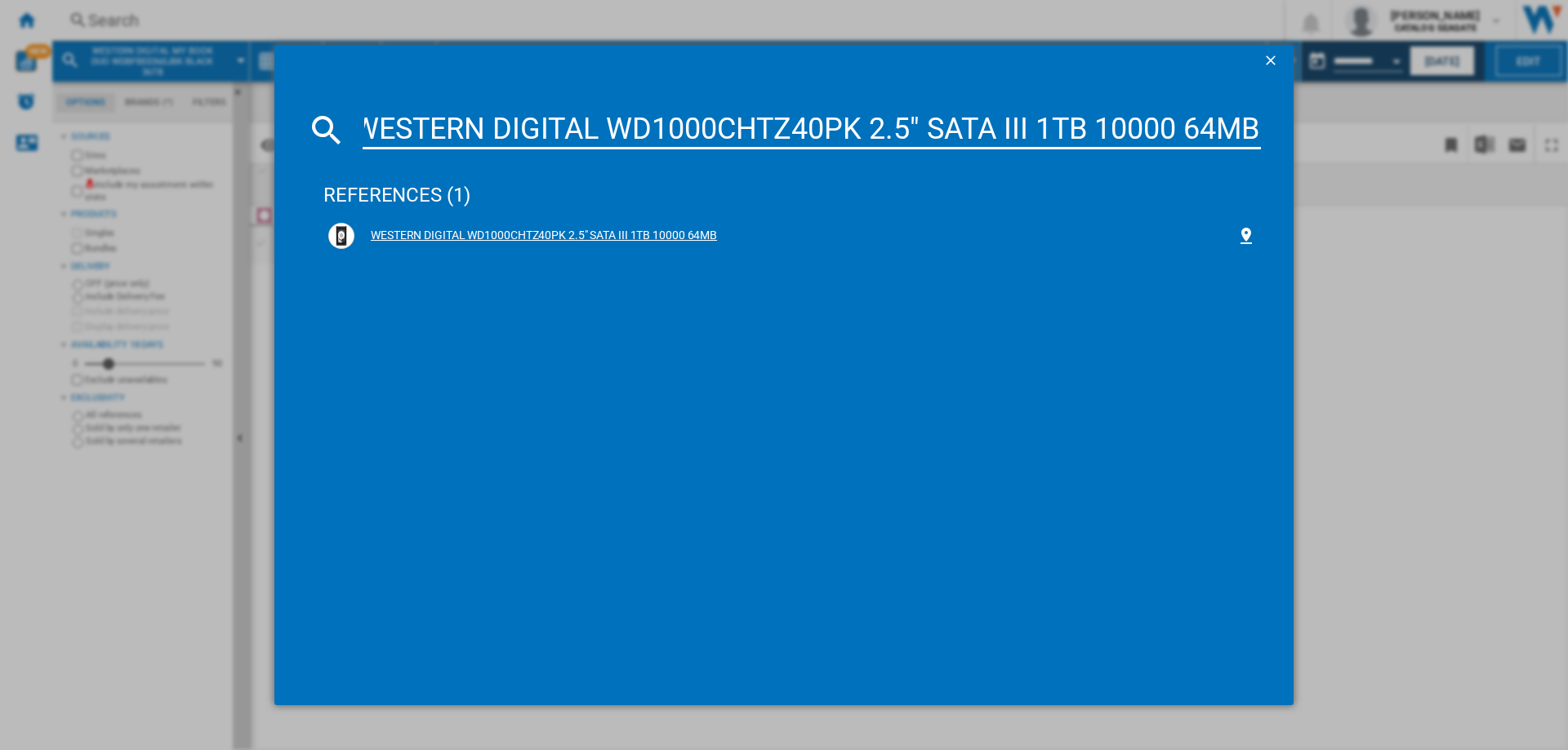
click at [513, 236] on div "WESTERN DIGITAL WD1000CHTZ40PK 2.5" SATA III 1TB 10000 64MB" at bounding box center [795, 235] width 882 height 16
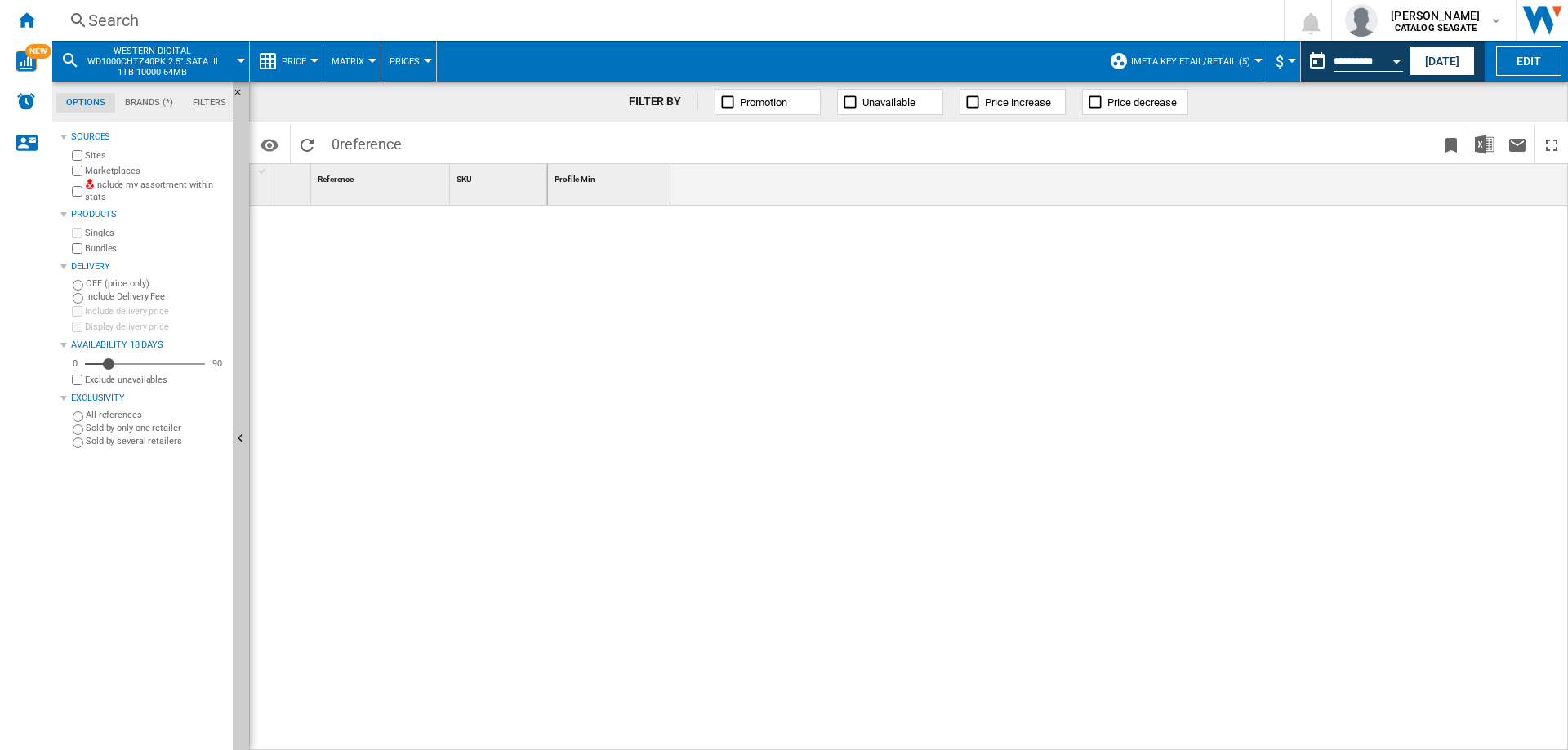
click at [1215, 60] on span "IMETA key etail/retail (5)" at bounding box center [1191, 61] width 119 height 11
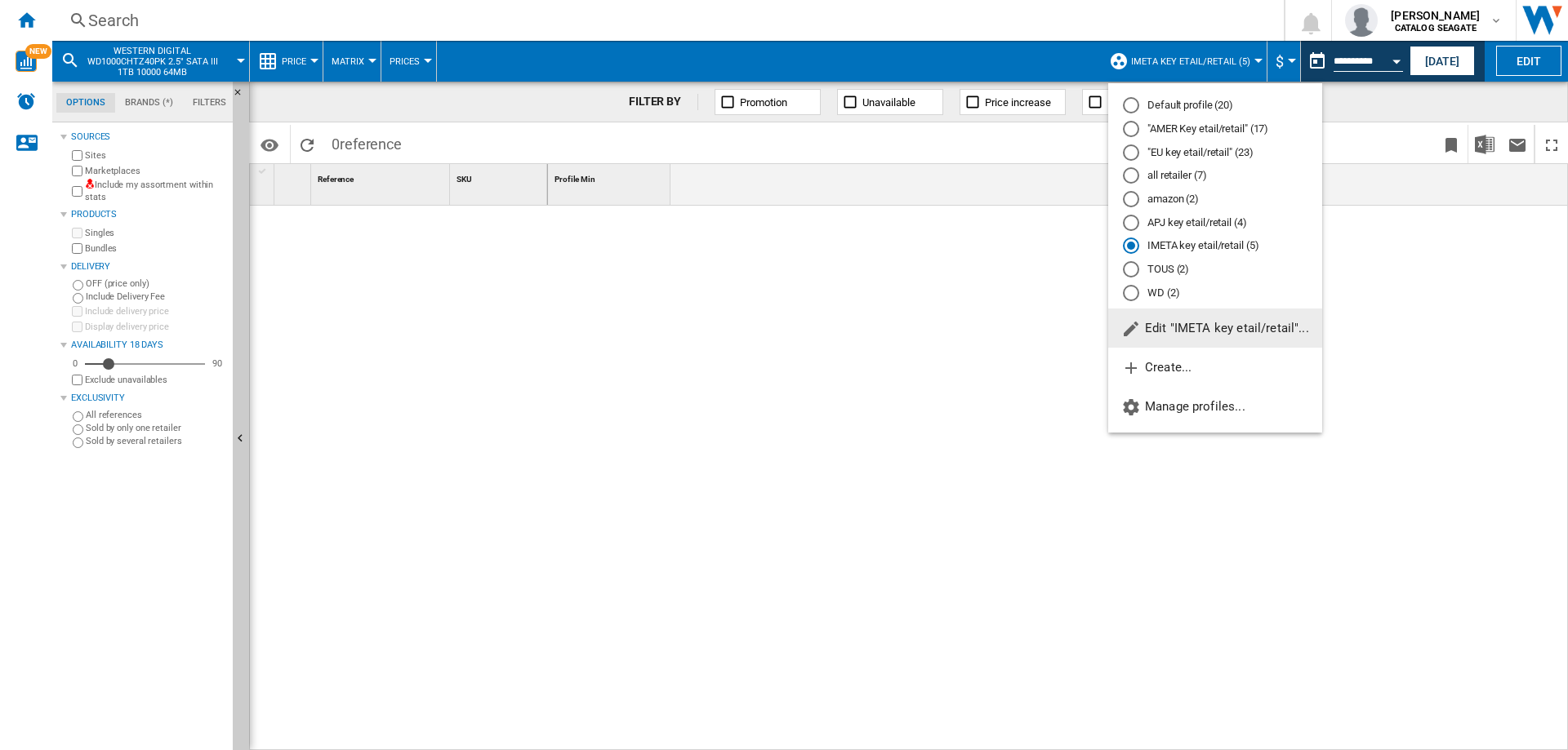
click at [1137, 126] on div at bounding box center [1130, 128] width 16 height 16
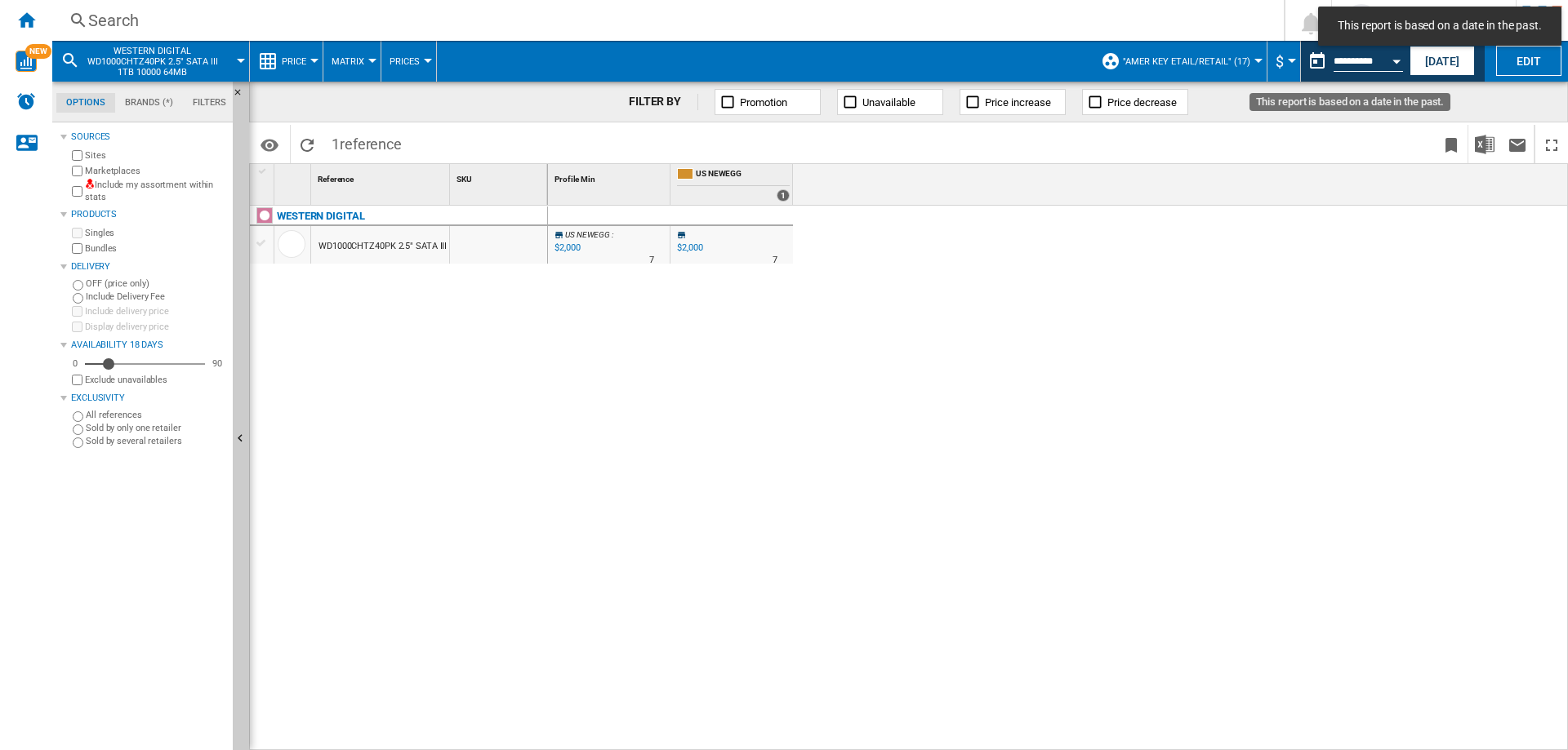
click at [1316, 60] on button "This report is based on a date in the past." at bounding box center [1317, 61] width 32 height 32
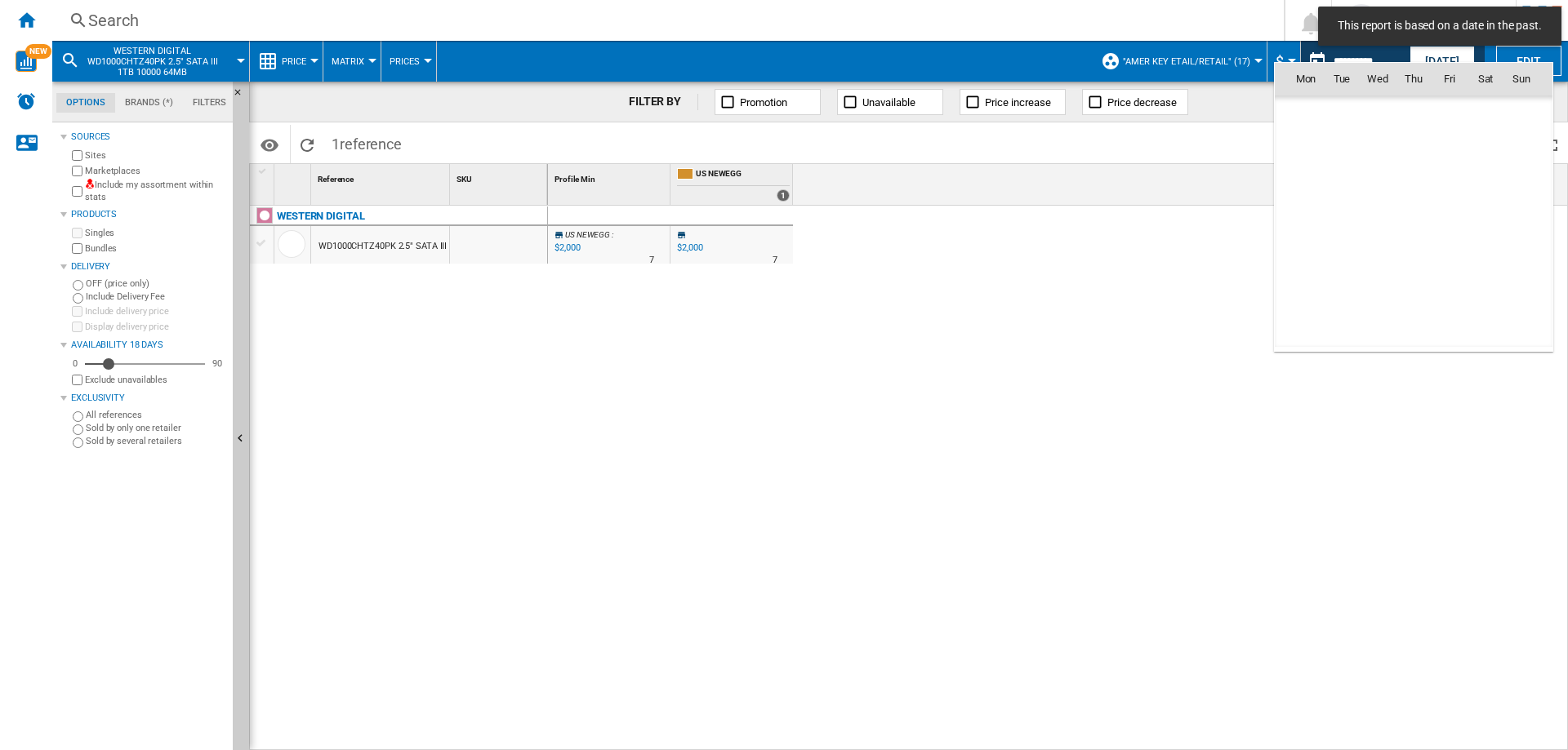
scroll to position [7789, 0]
click at [1443, 54] on div at bounding box center [784, 375] width 1568 height 750
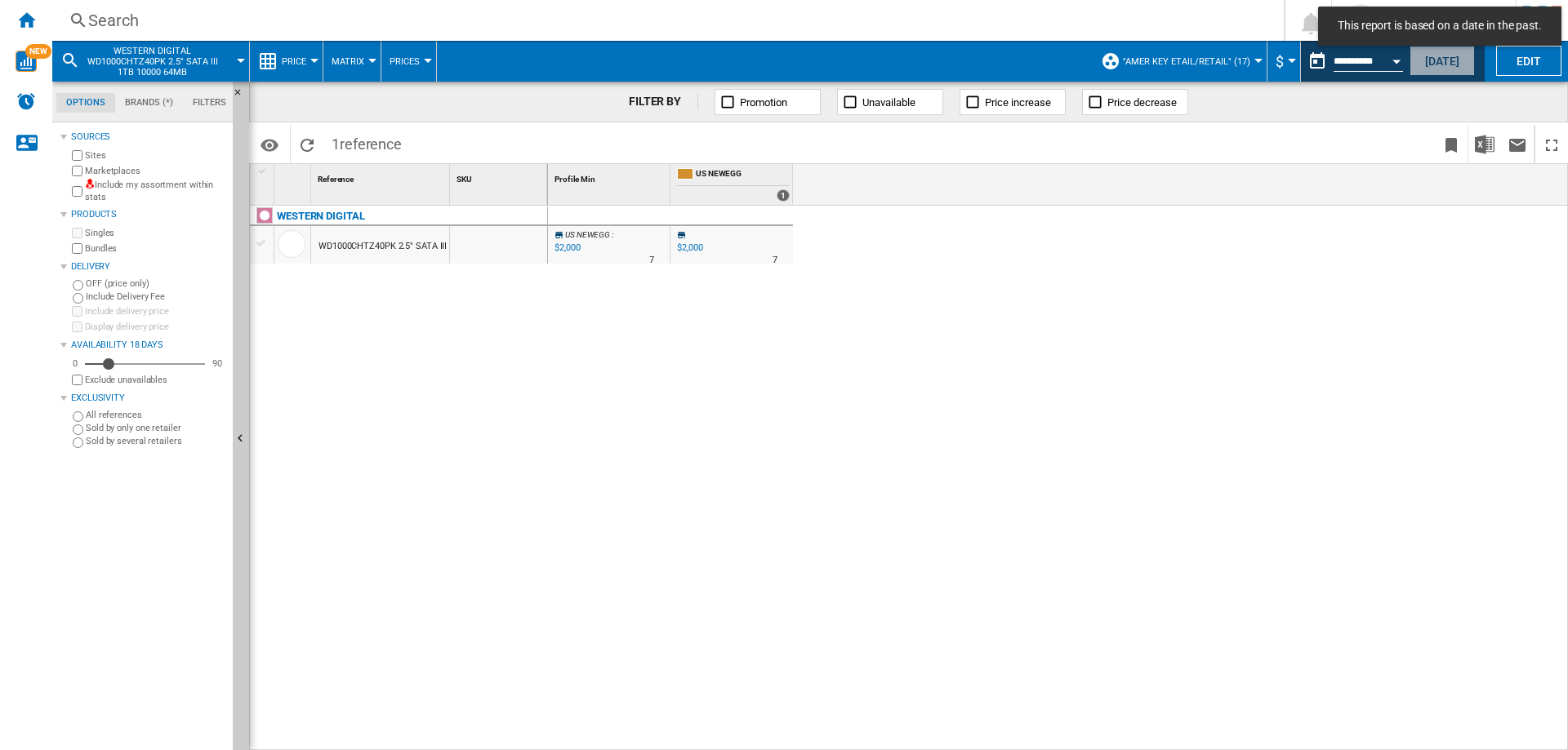
click at [1444, 57] on button "[DATE]" at bounding box center [1442, 61] width 65 height 31
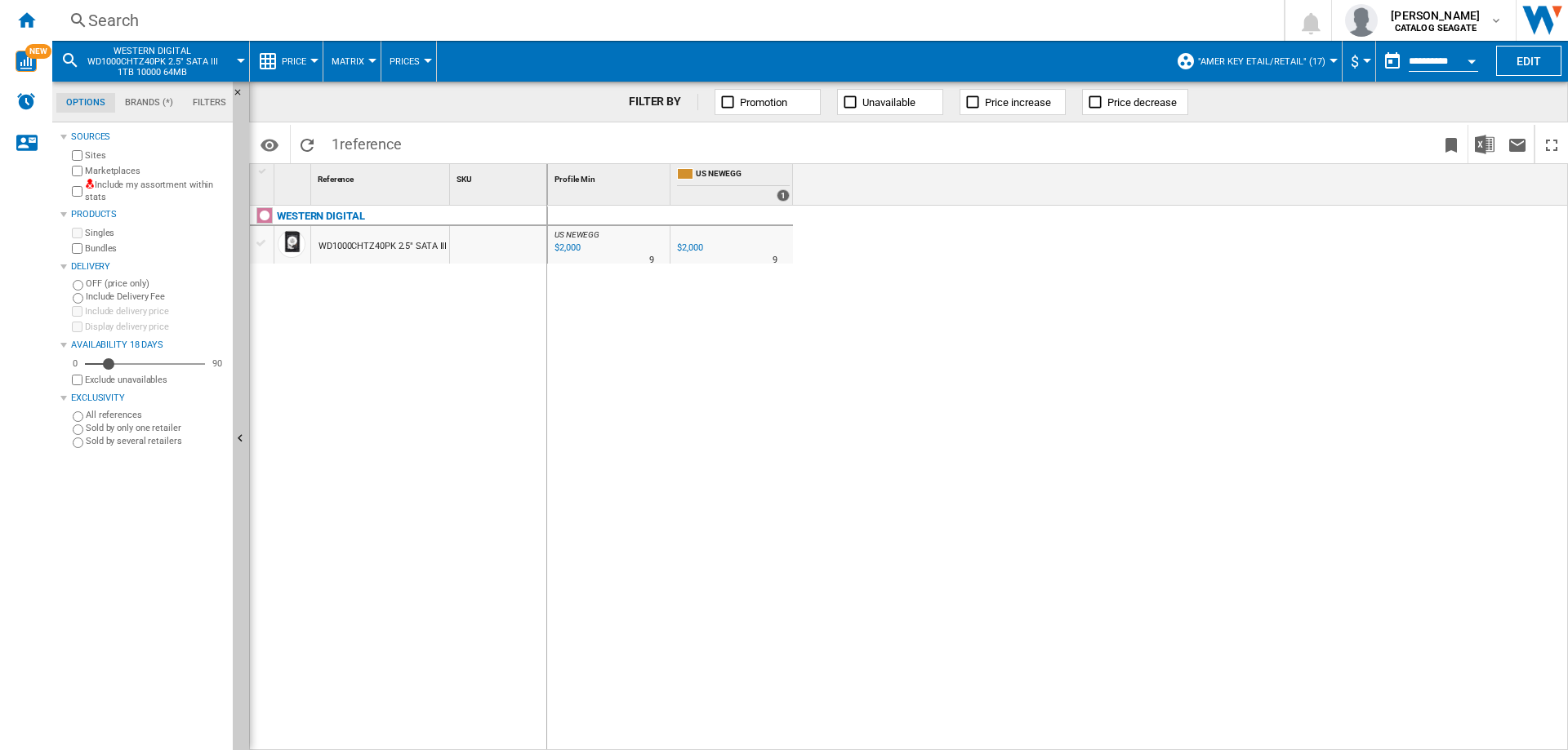
drag, startPoint x: 467, startPoint y: 198, endPoint x: 546, endPoint y: 202, distance: 79.1
click at [546, 202] on div "SKU 1" at bounding box center [499, 184] width 98 height 41
click at [697, 249] on div "$2,000" at bounding box center [689, 247] width 25 height 11
